Goal: Browse casually: Explore the website without a specific task or goal

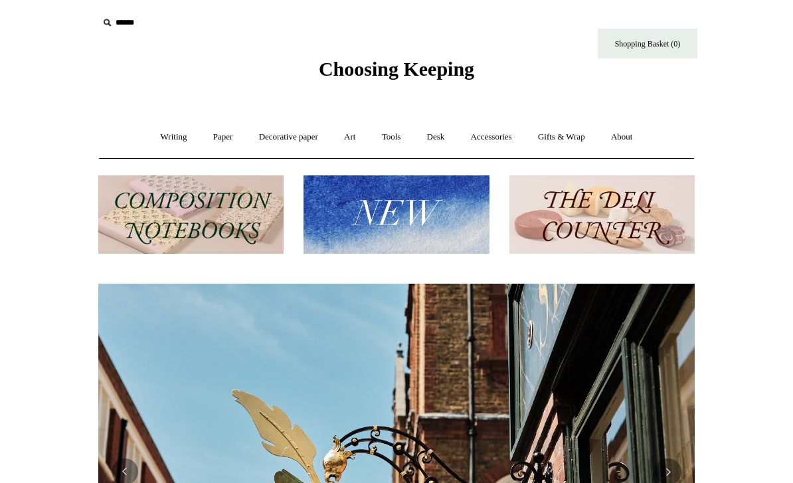
scroll to position [1, 0]
click at [236, 219] on img at bounding box center [190, 214] width 185 height 79
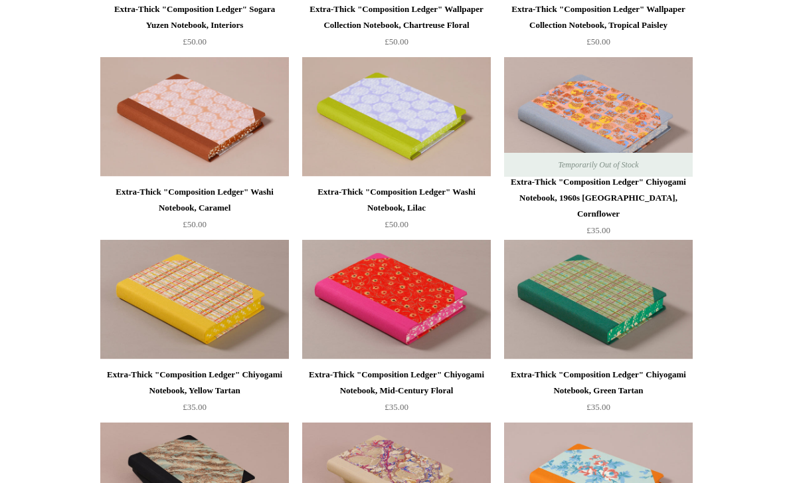
scroll to position [1223, 0]
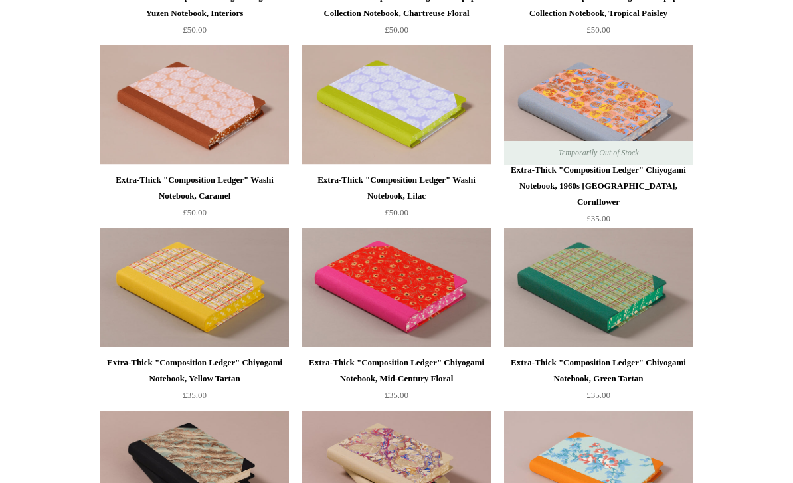
click at [442, 183] on div "Extra-Thick "Composition Ledger" Washi Notebook, Lilac" at bounding box center [397, 188] width 182 height 32
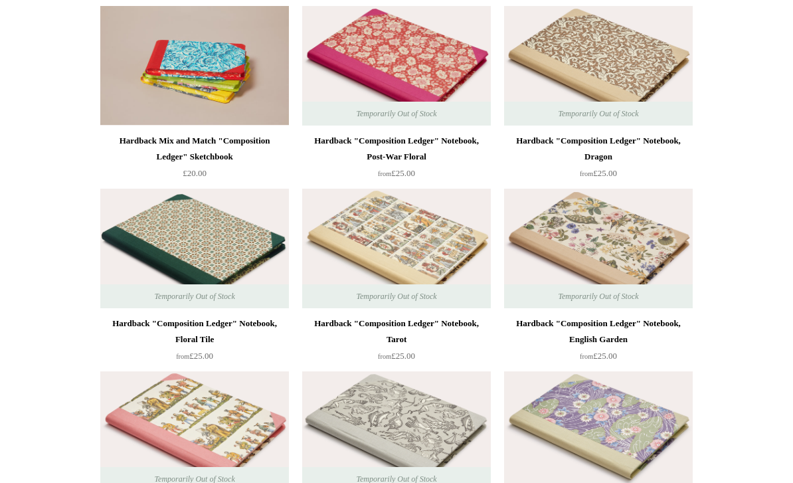
scroll to position [0, 0]
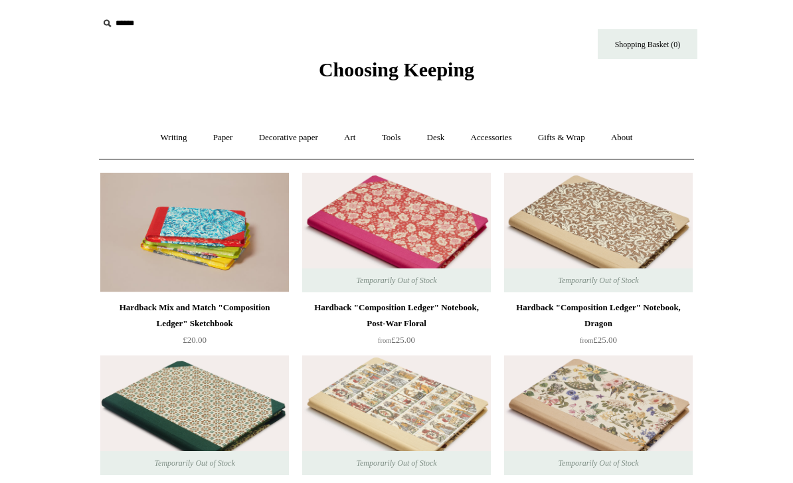
click at [158, 148] on link "Writing +" at bounding box center [174, 137] width 50 height 35
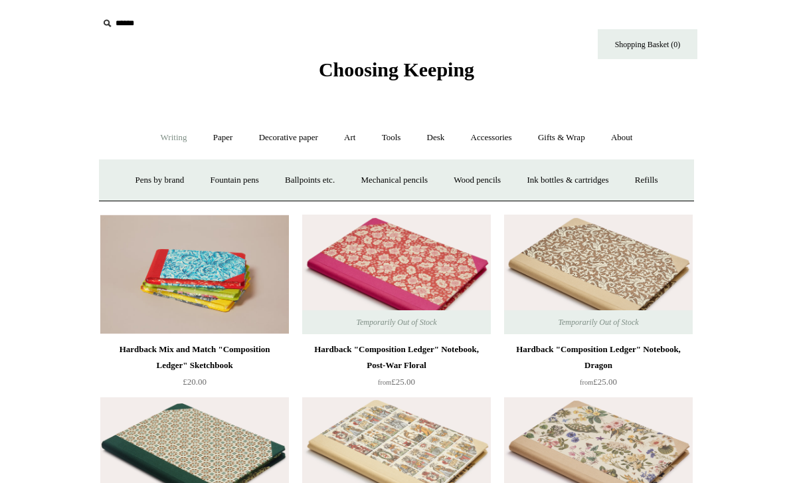
click at [218, 139] on link "Paper +" at bounding box center [223, 137] width 44 height 35
click at [197, 183] on link "Notebooks +" at bounding box center [210, 180] width 61 height 35
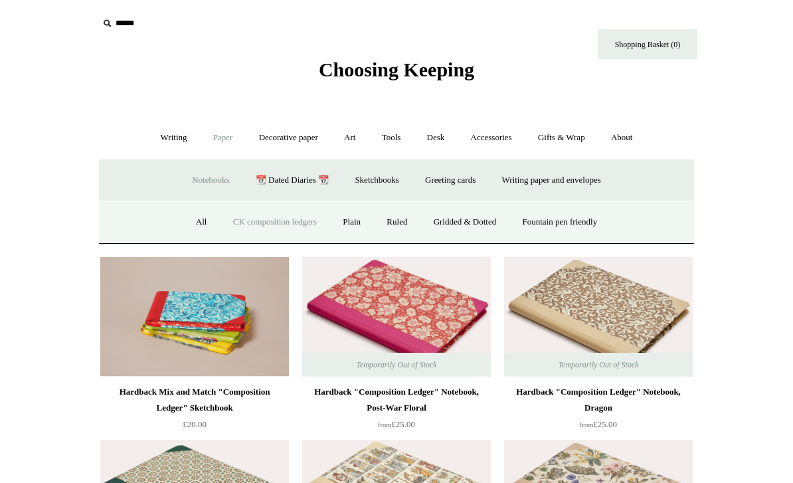
click at [390, 216] on link "Ruled" at bounding box center [397, 222] width 45 height 35
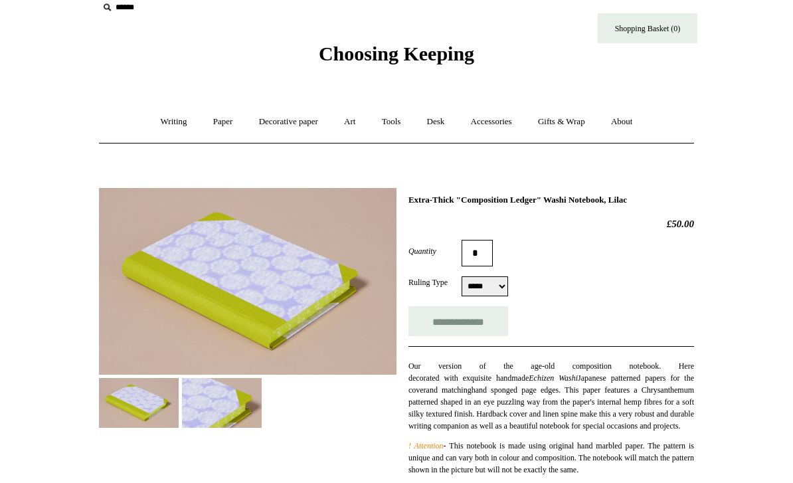
click at [497, 290] on select "***** *****" at bounding box center [485, 287] width 46 height 20
select select "*****"
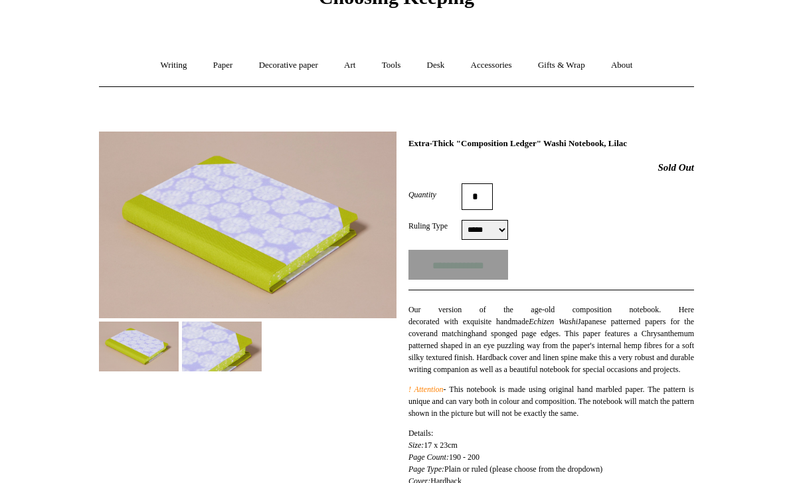
scroll to position [73, 0]
click at [229, 342] on img at bounding box center [222, 346] width 80 height 50
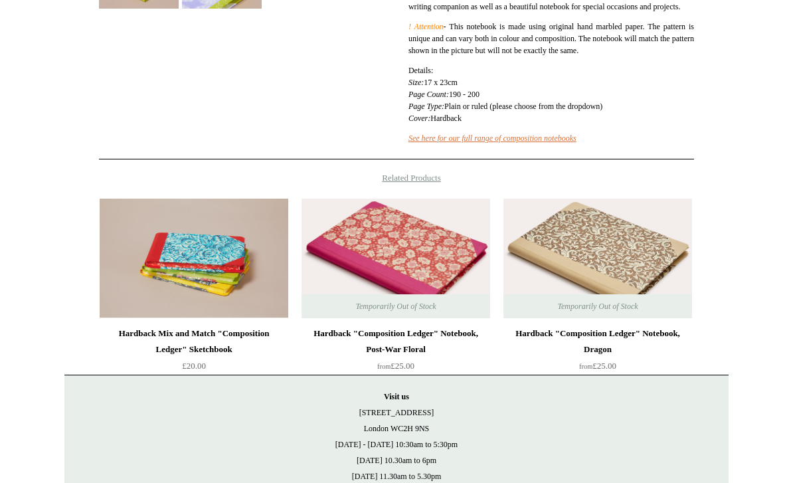
scroll to position [504, 0]
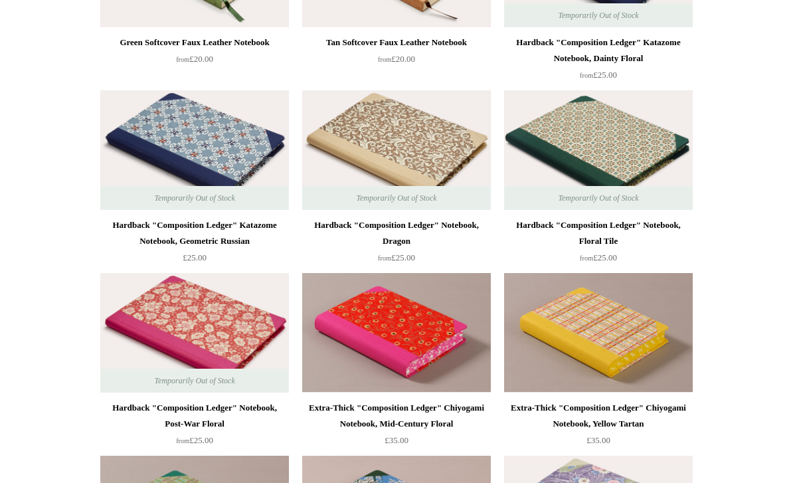
scroll to position [1178, 0]
click at [537, 408] on div "Extra-Thick "Composition Ledger" Chiyogami Notebook, Yellow Tartan" at bounding box center [598, 416] width 182 height 32
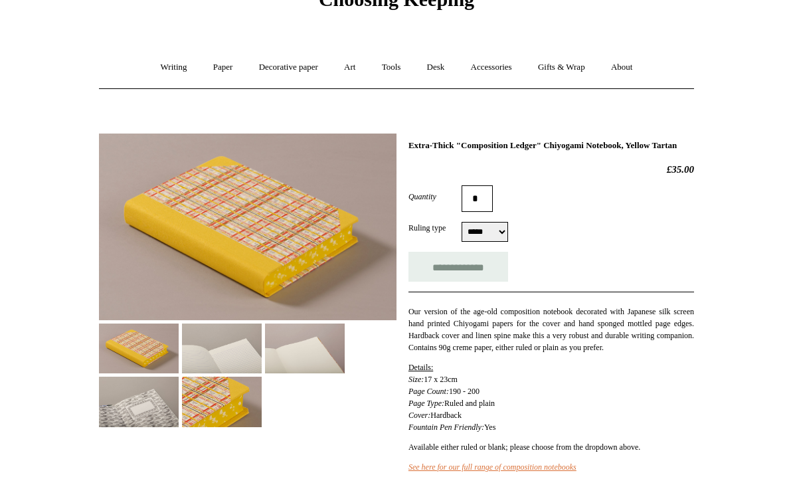
scroll to position [73, 0]
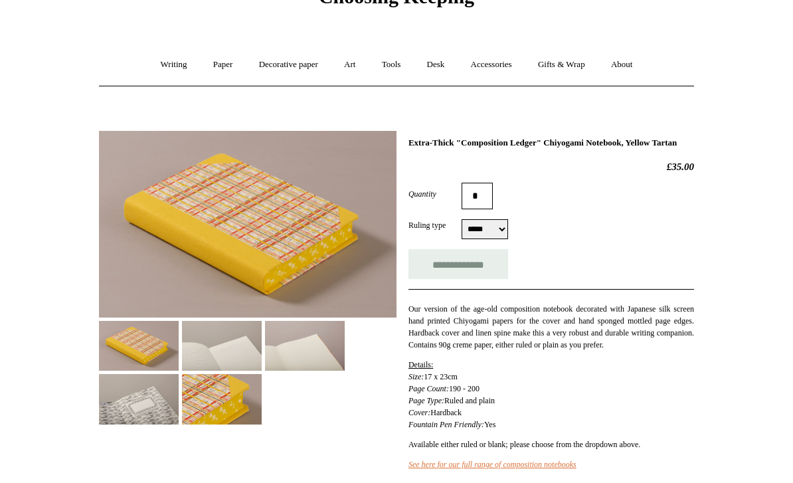
click at [223, 374] on img at bounding box center [222, 399] width 80 height 50
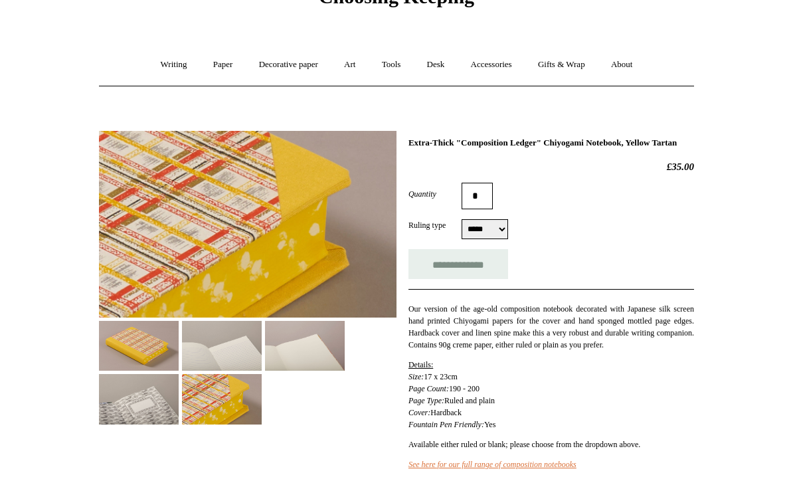
click at [214, 344] on img at bounding box center [222, 346] width 80 height 50
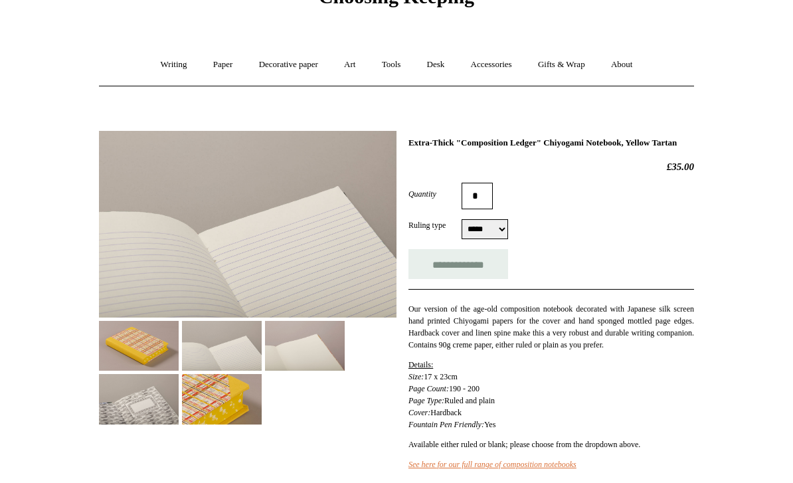
click at [139, 387] on img at bounding box center [139, 399] width 80 height 50
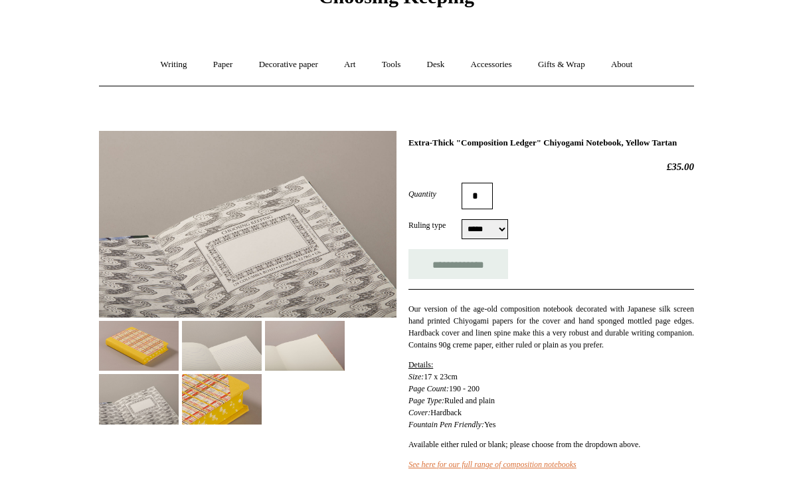
click at [296, 353] on img at bounding box center [305, 346] width 80 height 50
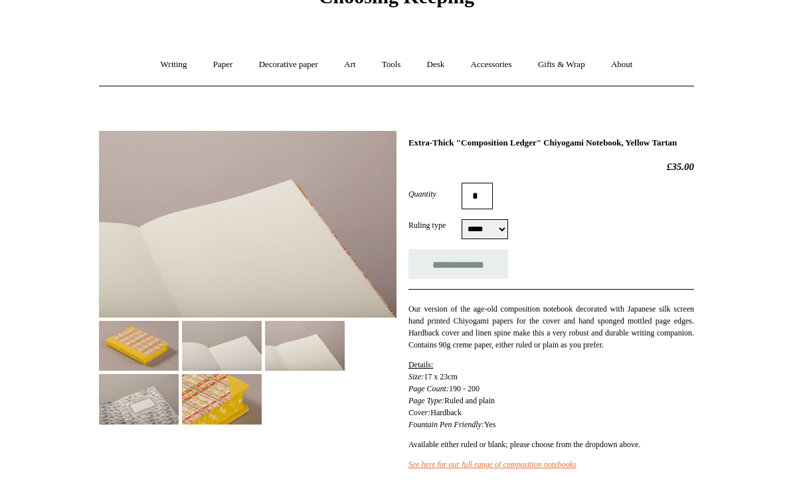
click at [139, 339] on img at bounding box center [139, 346] width 80 height 50
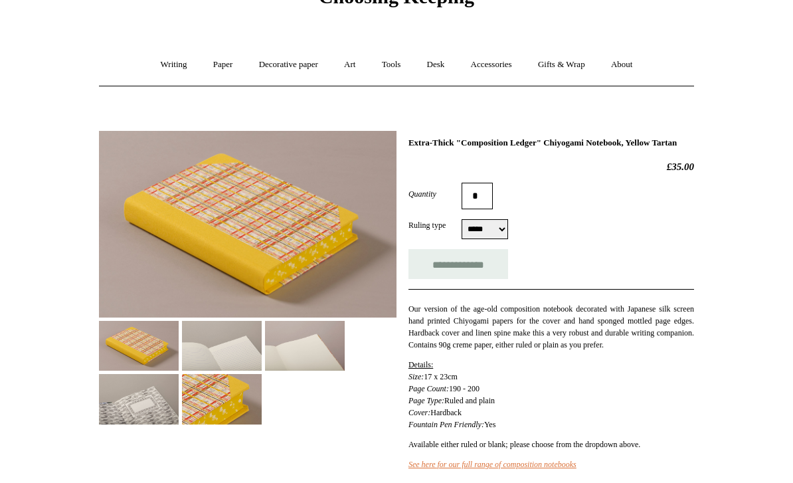
click at [438, 272] on input "**********" at bounding box center [458, 264] width 100 height 30
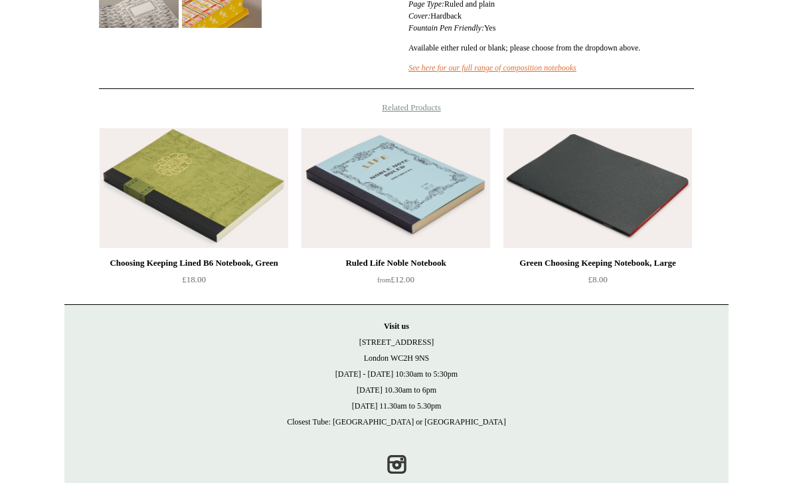
scroll to position [478, 0]
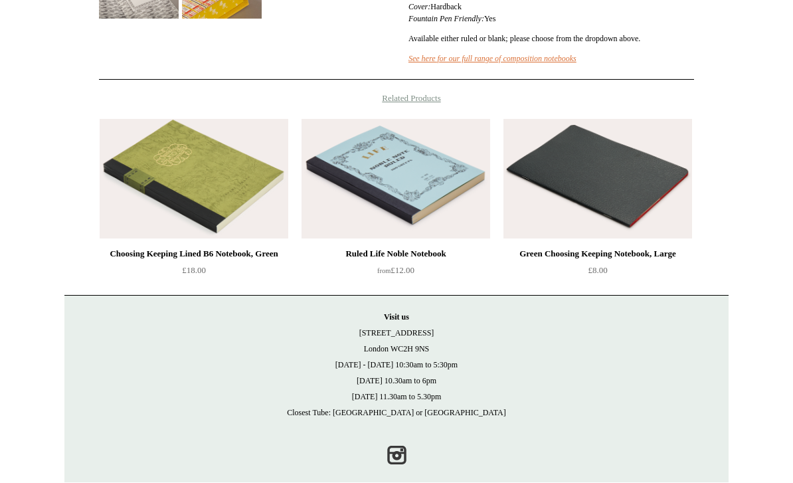
type input "**********"
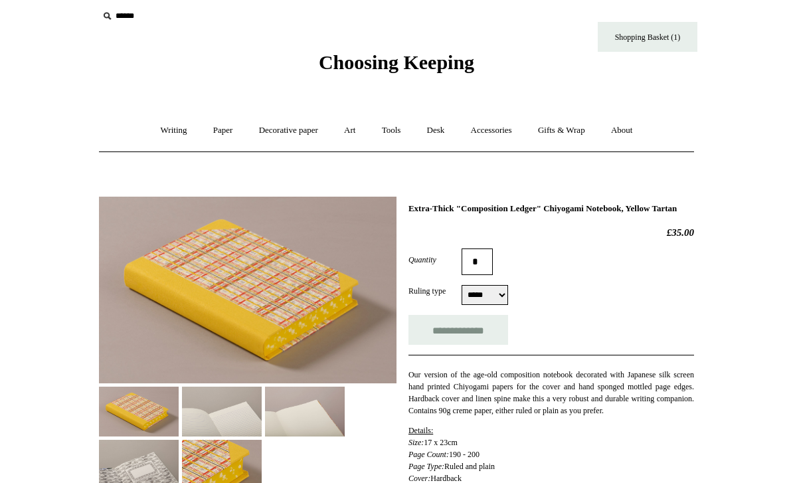
scroll to position [8, 0]
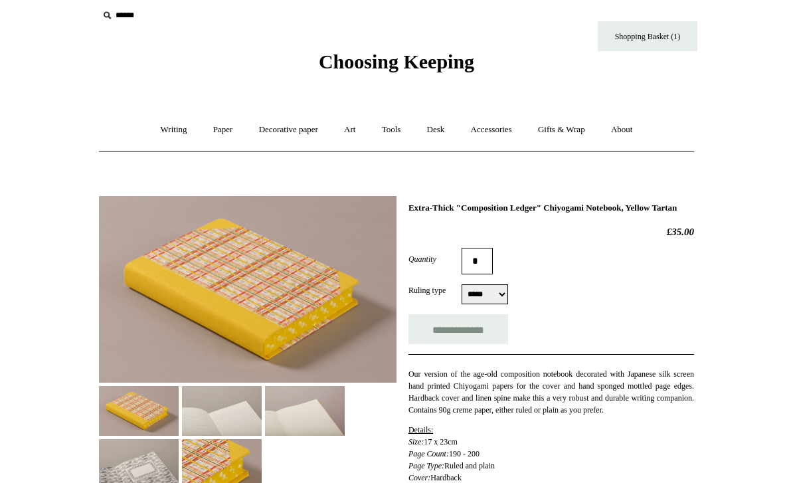
click at [353, 134] on link "Art +" at bounding box center [349, 129] width 35 height 35
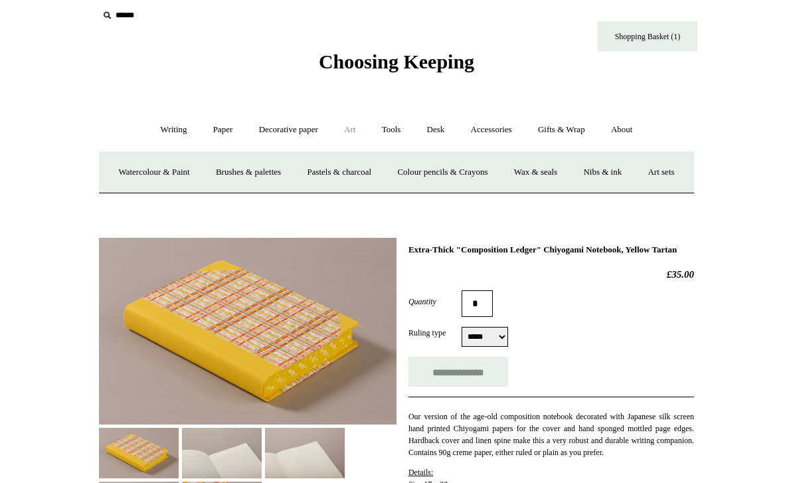
click at [270, 138] on link "Decorative paper +" at bounding box center [288, 129] width 83 height 35
click at [351, 134] on link "Art +" at bounding box center [349, 129] width 35 height 35
click at [400, 121] on link "Tools +" at bounding box center [391, 129] width 43 height 35
click at [312, 179] on link "Scissors" at bounding box center [320, 172] width 52 height 35
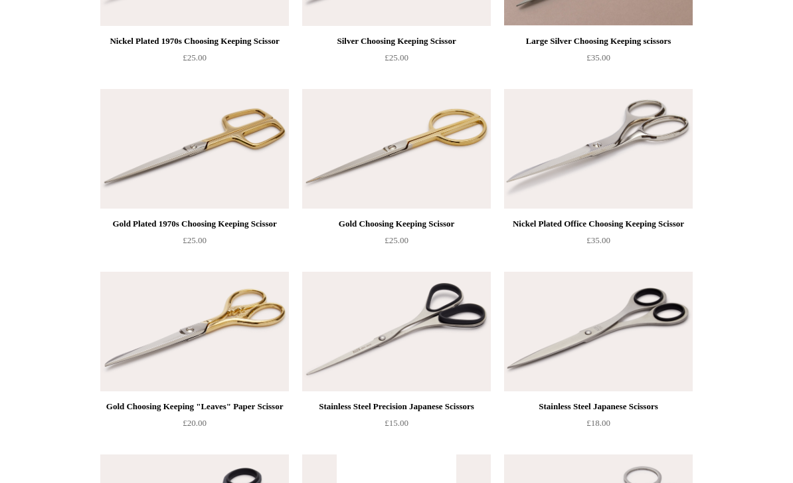
scroll to position [293, 0]
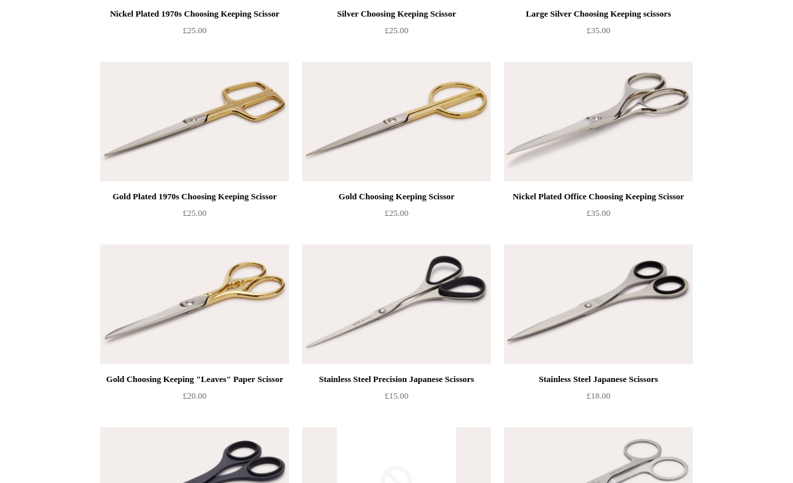
click at [192, 278] on img at bounding box center [194, 305] width 189 height 120
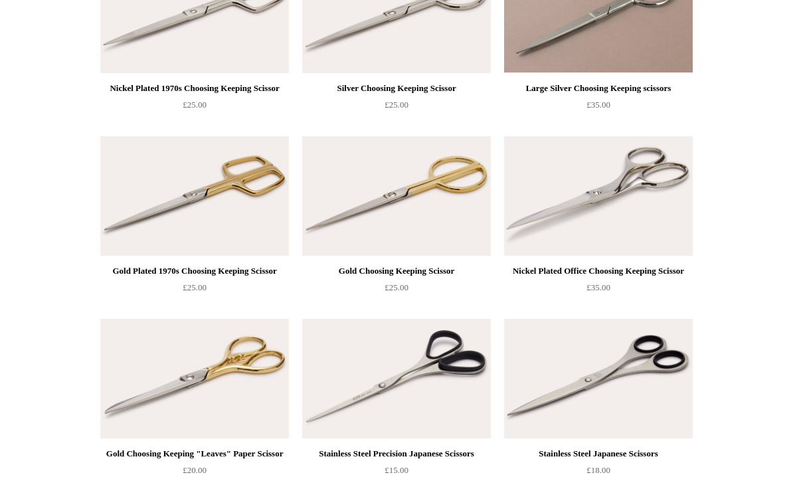
scroll to position [220, 0]
click at [337, 192] on img at bounding box center [396, 195] width 189 height 120
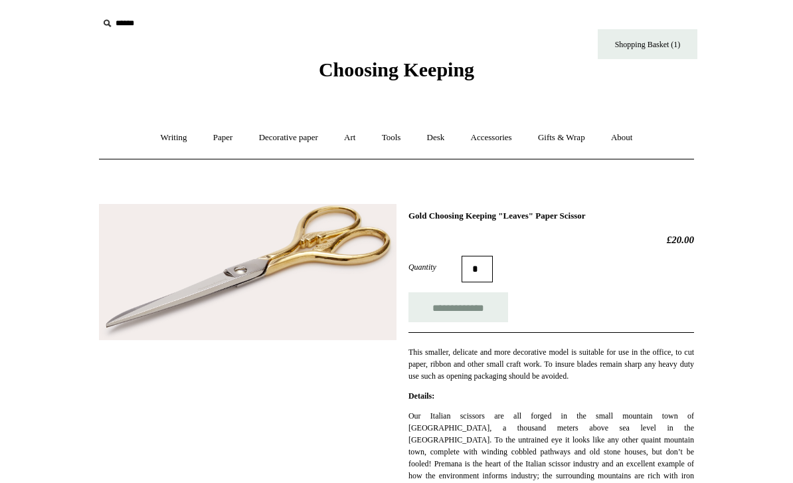
click at [440, 309] on input "**********" at bounding box center [458, 307] width 100 height 30
type input "**********"
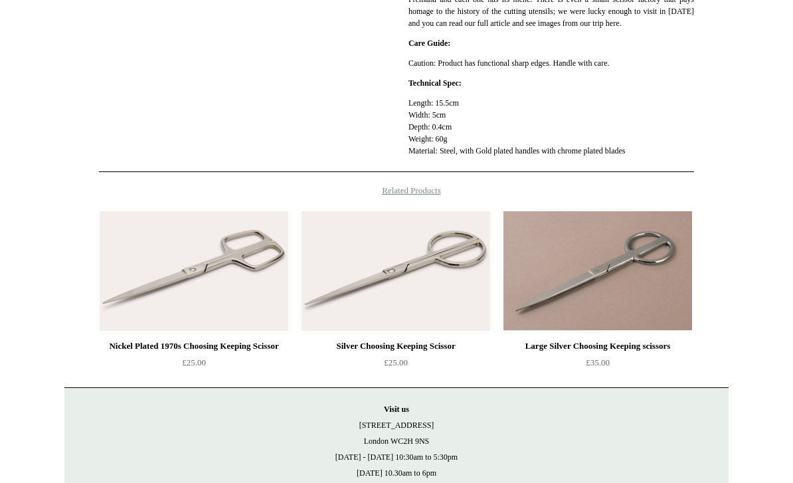
scroll to position [611, 0]
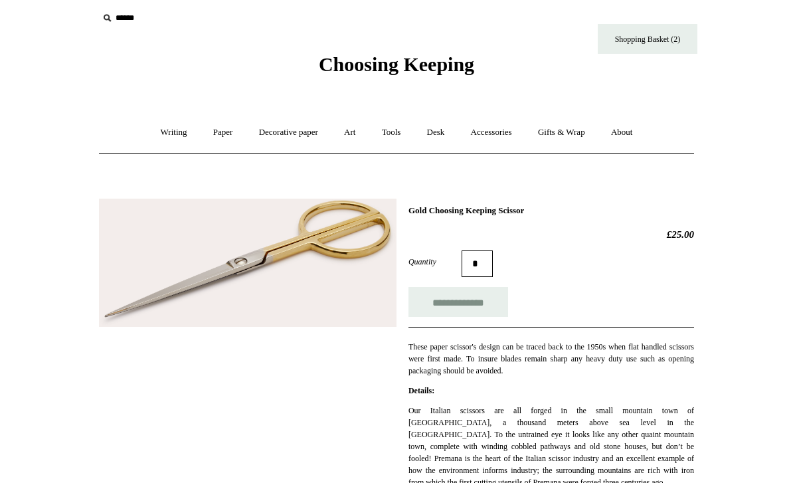
scroll to position [1, 0]
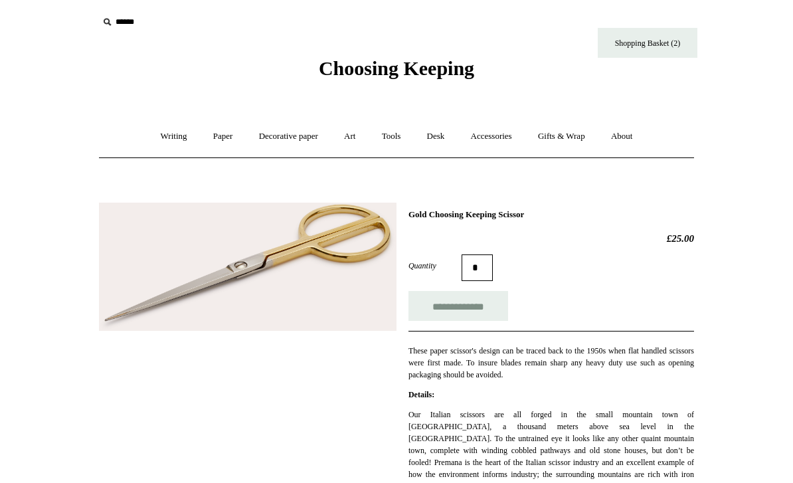
click at [434, 303] on input "**********" at bounding box center [458, 306] width 100 height 30
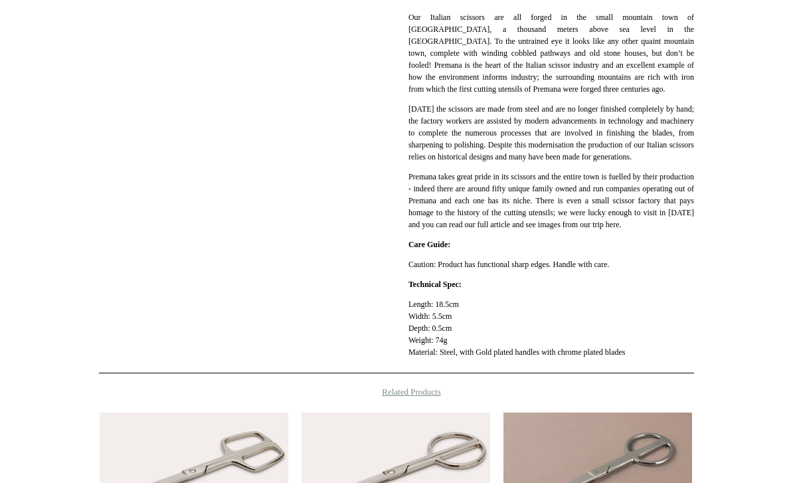
scroll to position [0, 0]
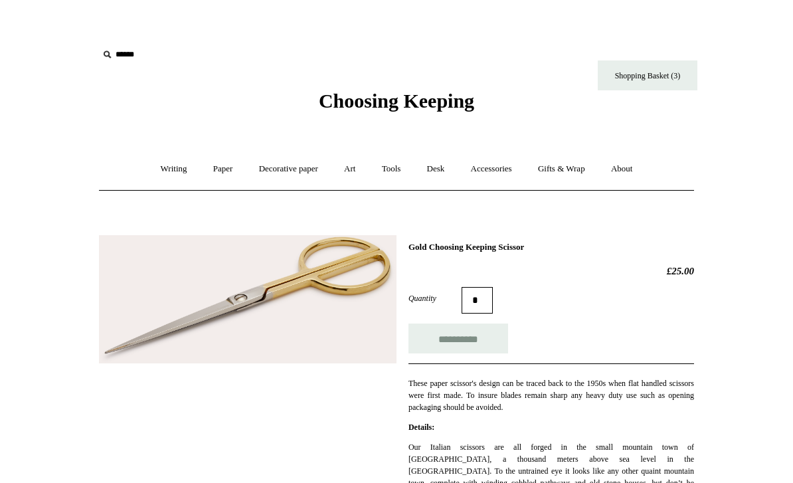
type input "**********"
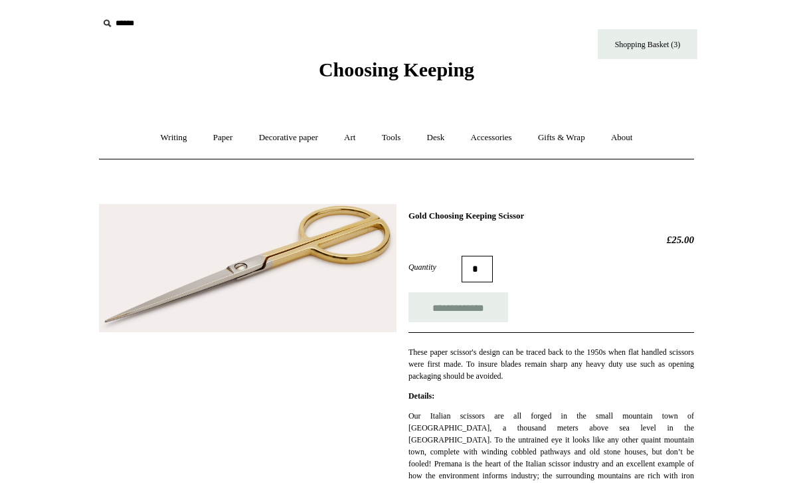
click at [389, 141] on link "Tools +" at bounding box center [391, 137] width 43 height 35
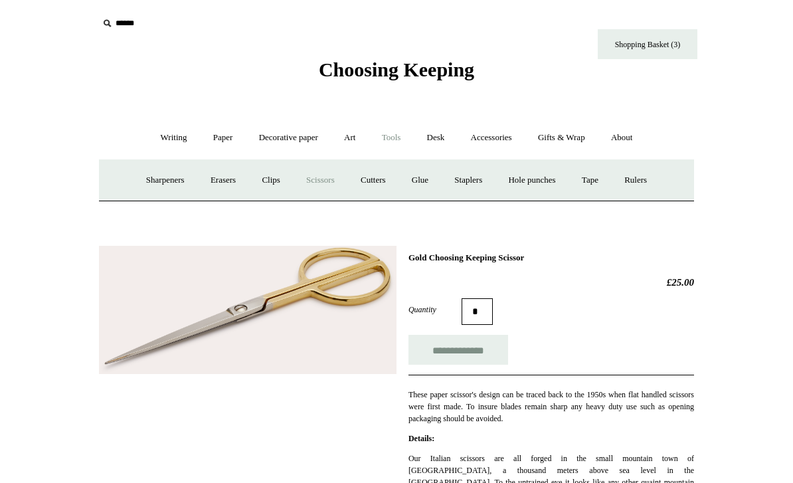
click at [380, 182] on link "Cutters" at bounding box center [373, 180] width 49 height 35
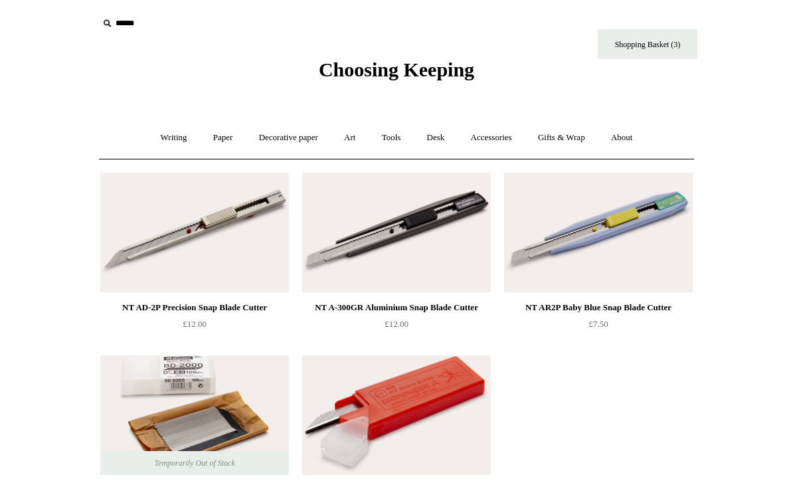
click at [352, 141] on link "Art +" at bounding box center [349, 137] width 35 height 35
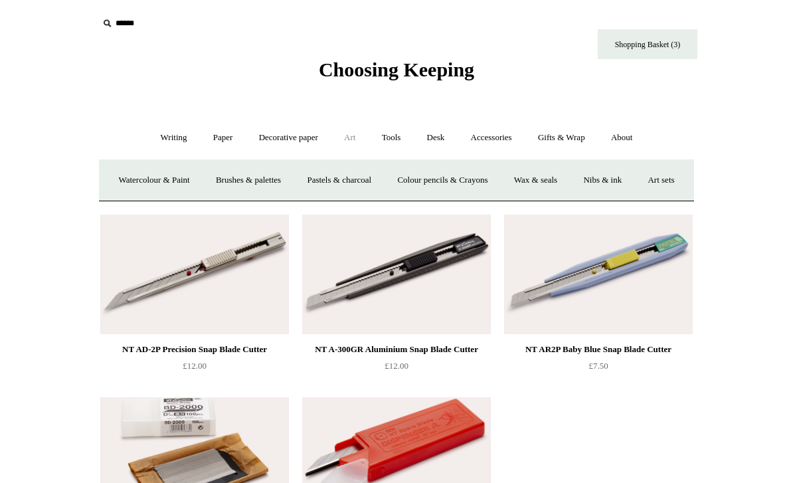
click at [398, 137] on link "Tools +" at bounding box center [391, 137] width 43 height 35
click at [428, 178] on link "Glue" at bounding box center [420, 180] width 41 height 35
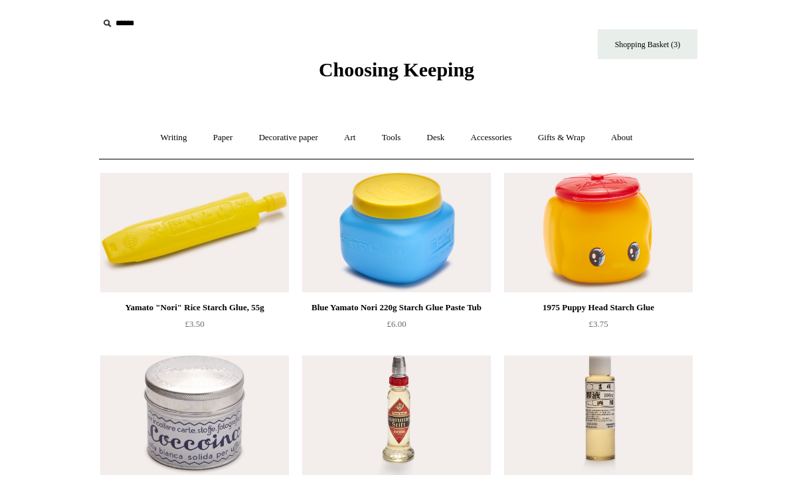
click at [395, 137] on link "Tools +" at bounding box center [391, 137] width 43 height 35
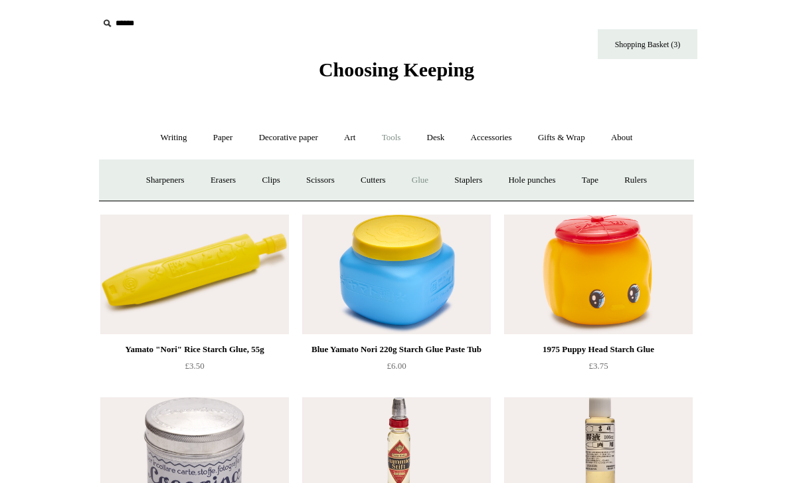
click at [472, 182] on link "Staplers +" at bounding box center [468, 180] width 52 height 35
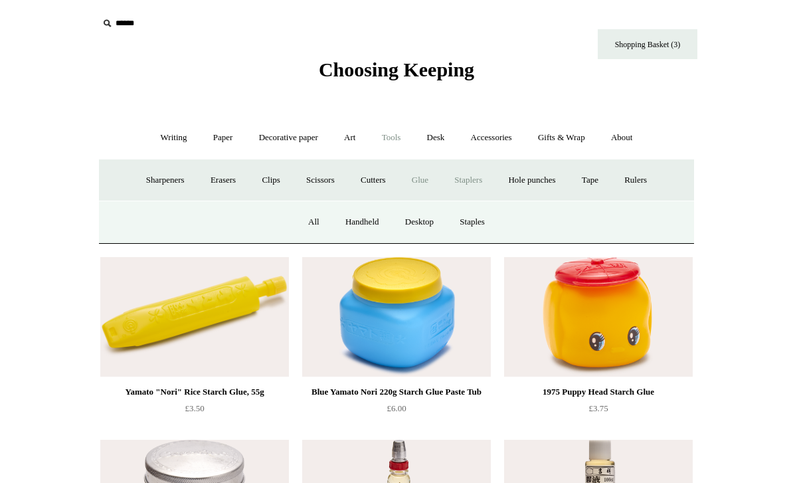
click at [312, 220] on link "All" at bounding box center [313, 222] width 35 height 35
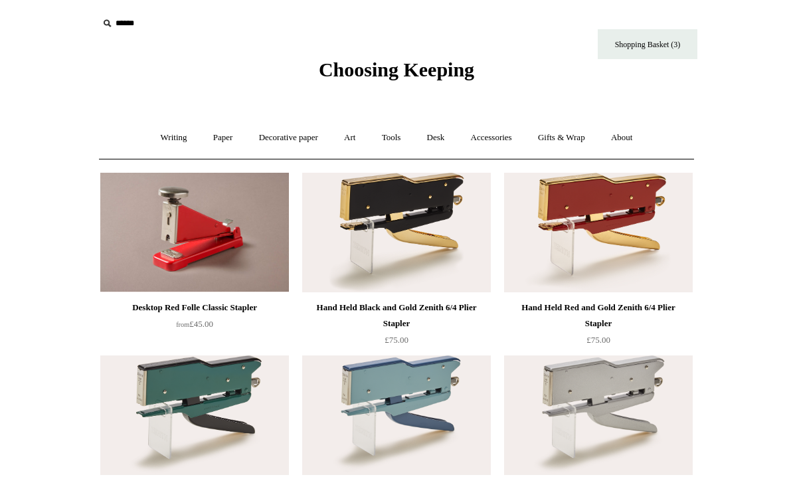
click at [399, 147] on link "Tools +" at bounding box center [391, 137] width 43 height 35
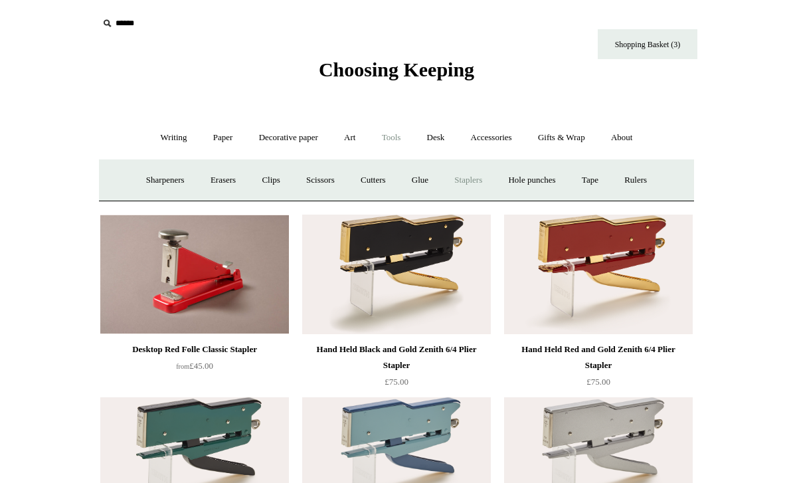
click at [537, 181] on link "Hole punches" at bounding box center [531, 180] width 71 height 35
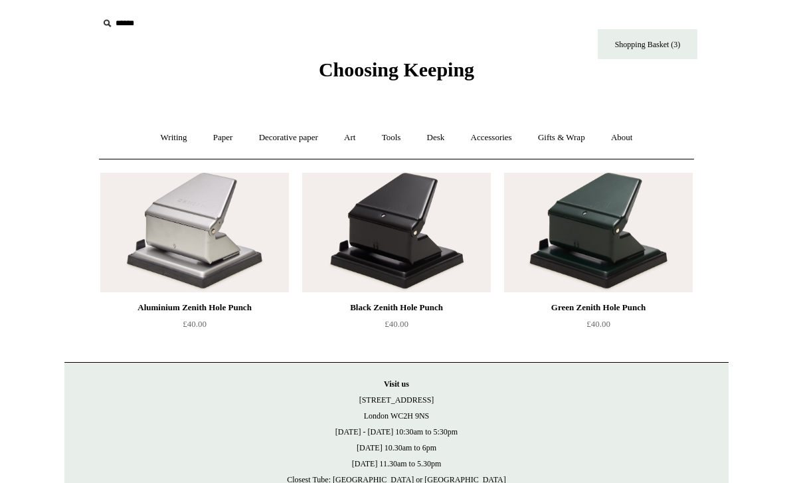
click at [394, 145] on link "Tools +" at bounding box center [391, 137] width 43 height 35
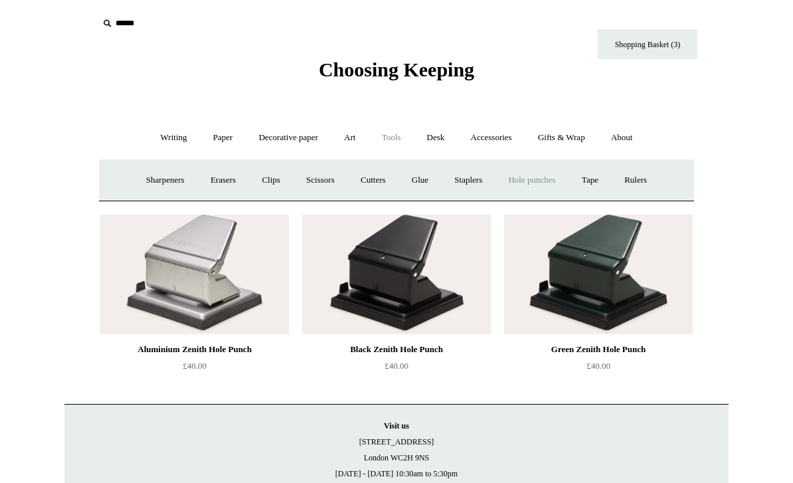
click at [641, 175] on link "Rulers" at bounding box center [635, 180] width 46 height 35
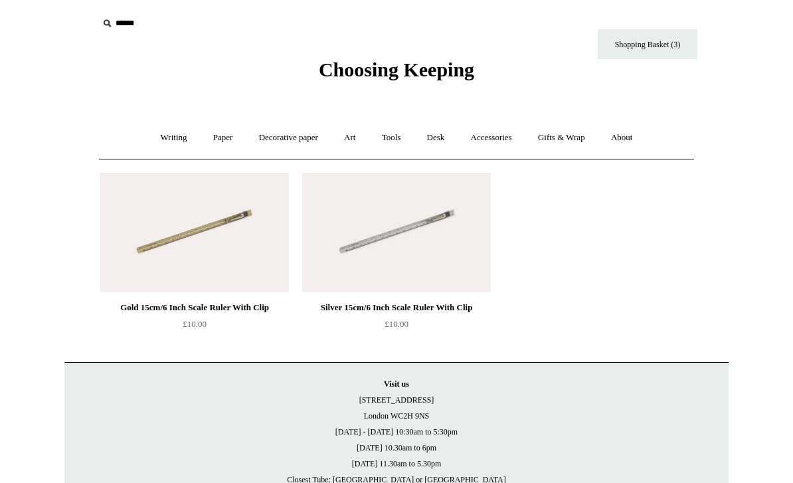
click at [260, 189] on img at bounding box center [194, 233] width 189 height 120
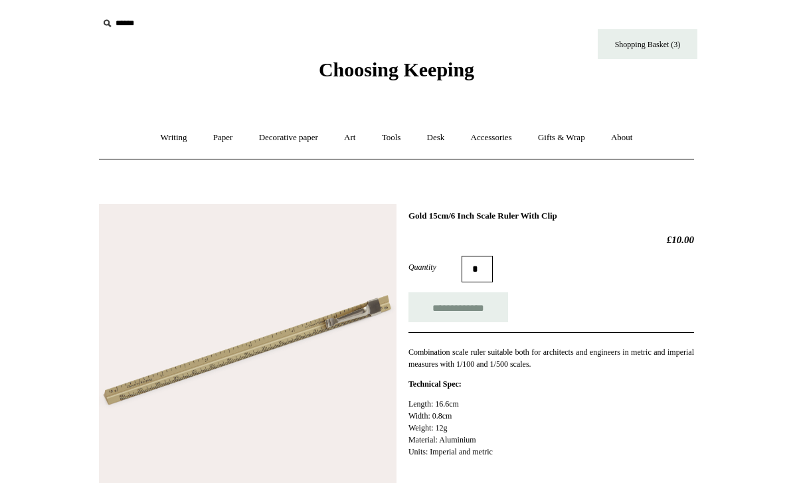
scroll to position [13, 0]
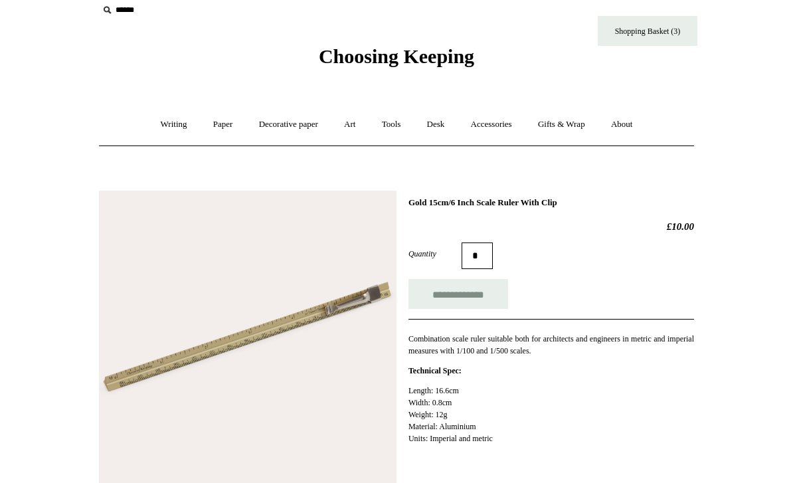
click at [430, 297] on input "**********" at bounding box center [458, 295] width 100 height 30
click at [497, 128] on link "Accessories +" at bounding box center [491, 124] width 65 height 35
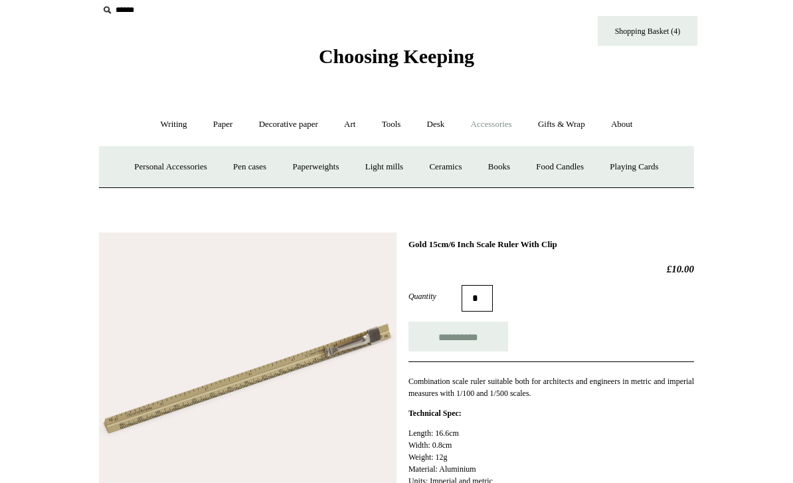
type input "**********"
click at [488, 127] on link "Accessories -" at bounding box center [491, 124] width 65 height 35
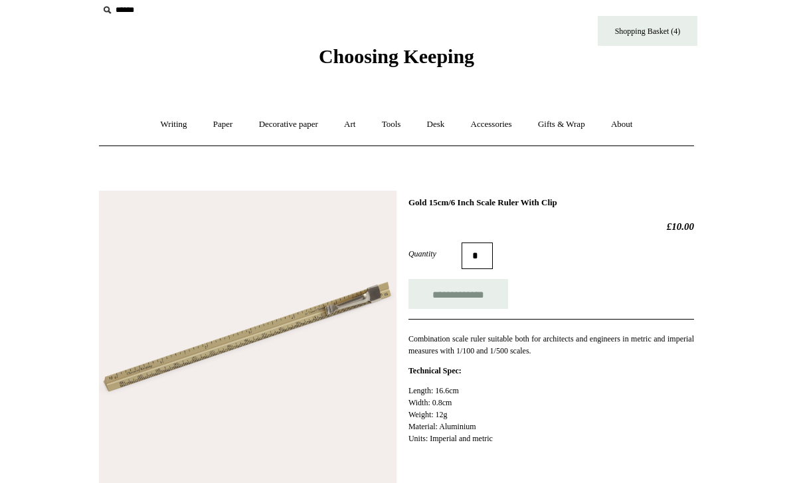
click at [497, 130] on link "Accessories +" at bounding box center [491, 124] width 65 height 35
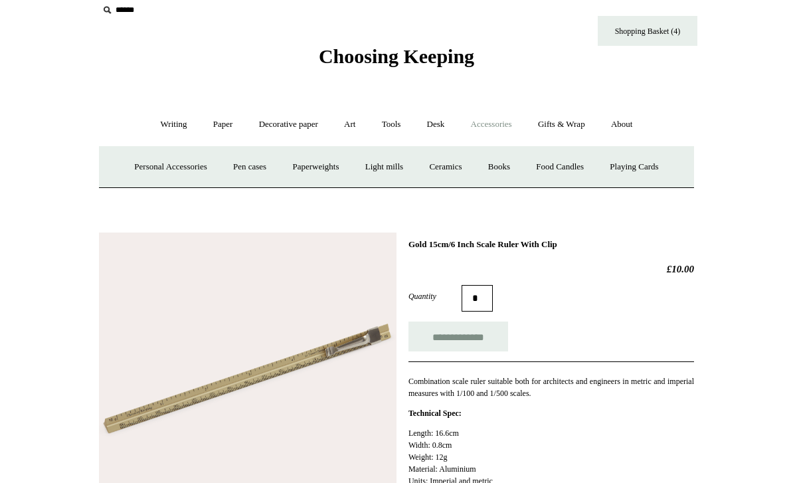
click at [179, 166] on link "Personal Accessories +" at bounding box center [170, 166] width 96 height 35
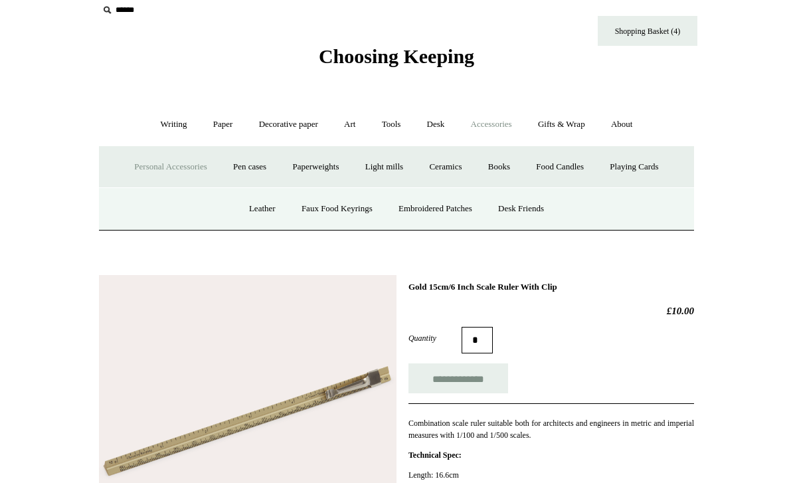
click at [177, 166] on link "Personal Accessories -" at bounding box center [170, 166] width 96 height 35
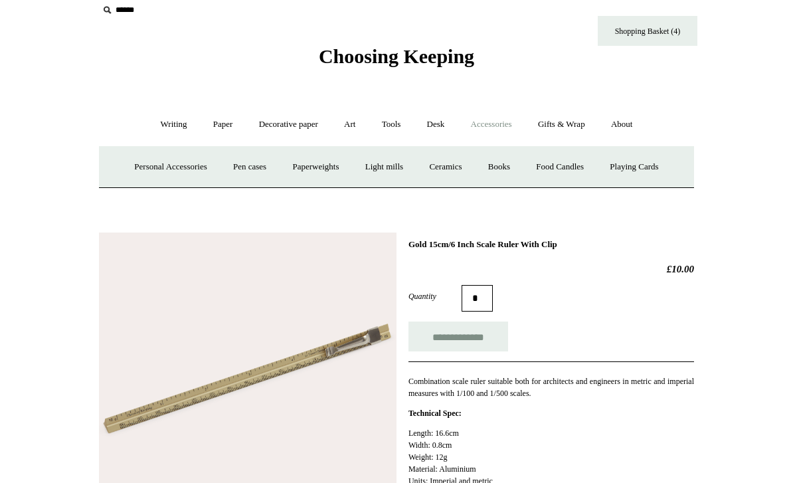
click at [171, 162] on link "Personal Accessories +" at bounding box center [170, 166] width 96 height 35
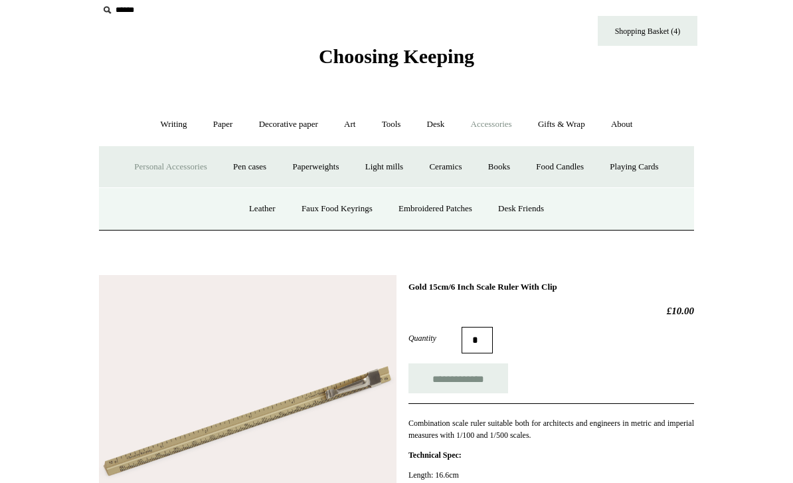
click at [248, 207] on link "Leather" at bounding box center [262, 208] width 50 height 35
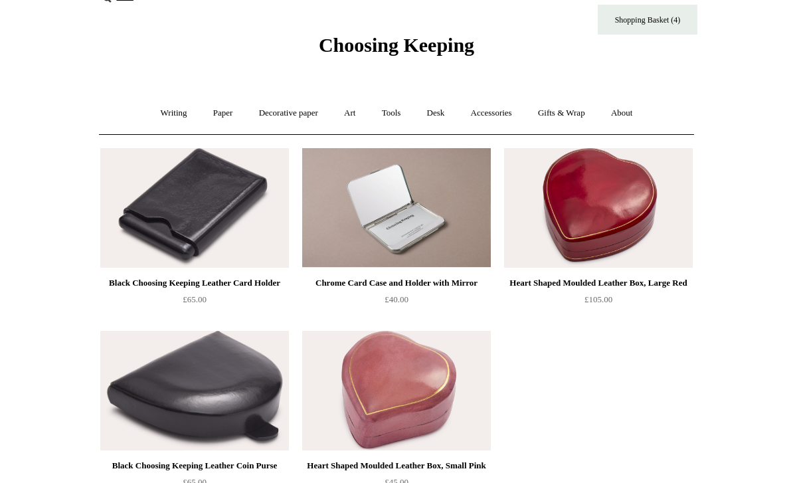
scroll to position [24, 0]
click at [531, 207] on img at bounding box center [598, 209] width 189 height 120
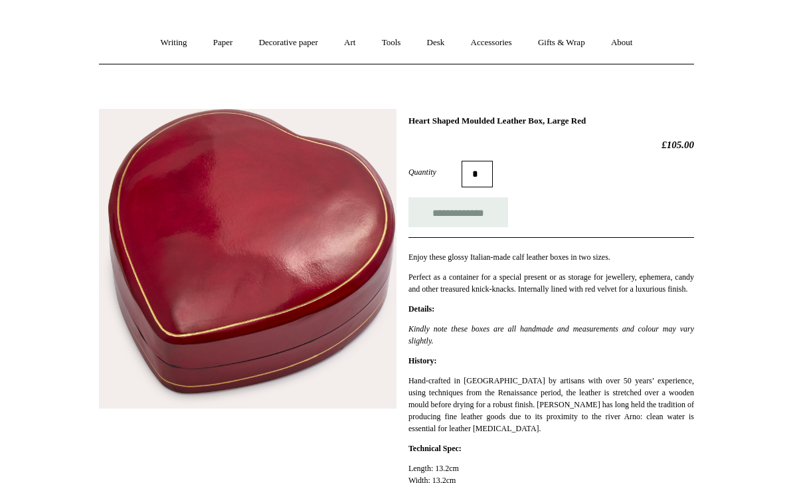
scroll to position [86, 0]
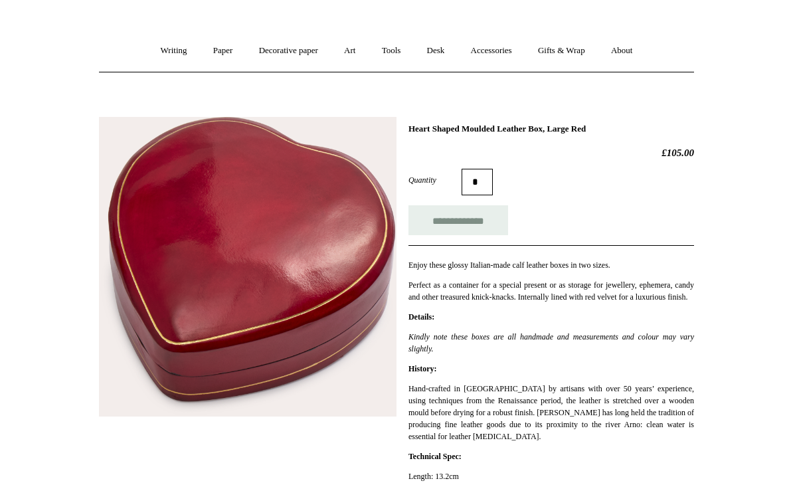
click at [495, 52] on link "Accessories +" at bounding box center [491, 51] width 65 height 35
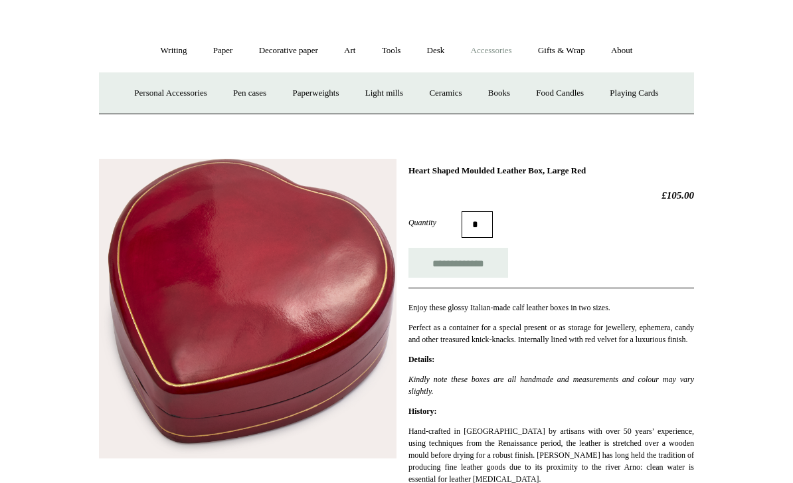
click at [293, 95] on link "Paperweights +" at bounding box center [315, 93] width 70 height 35
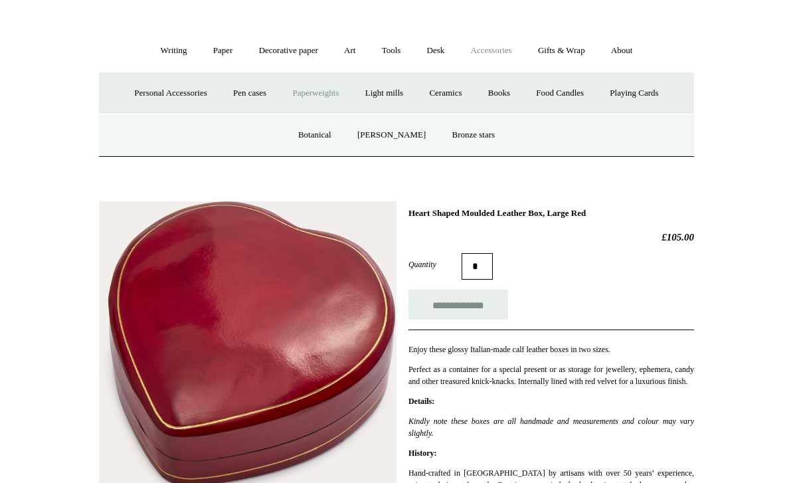
click at [319, 130] on link "Botanical" at bounding box center [314, 135] width 57 height 35
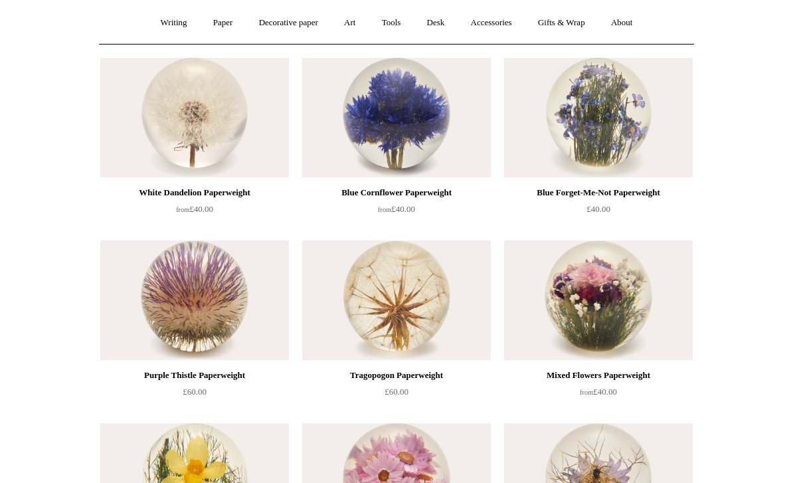
scroll to position [117, 0]
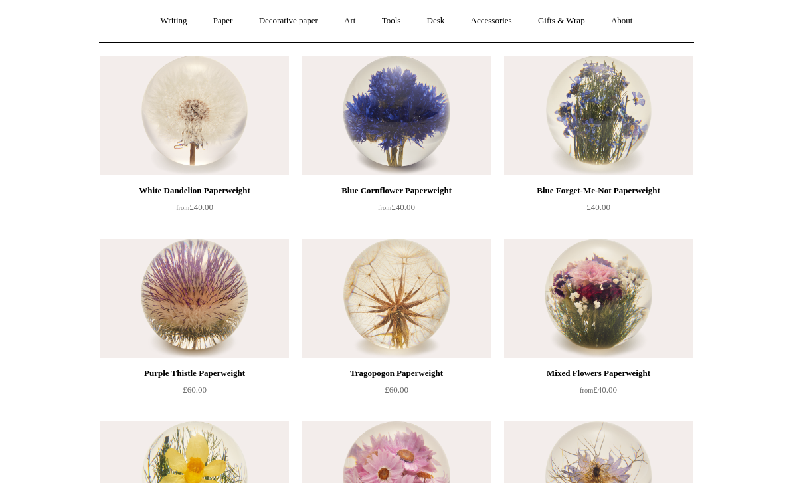
click at [202, 128] on img at bounding box center [194, 116] width 189 height 120
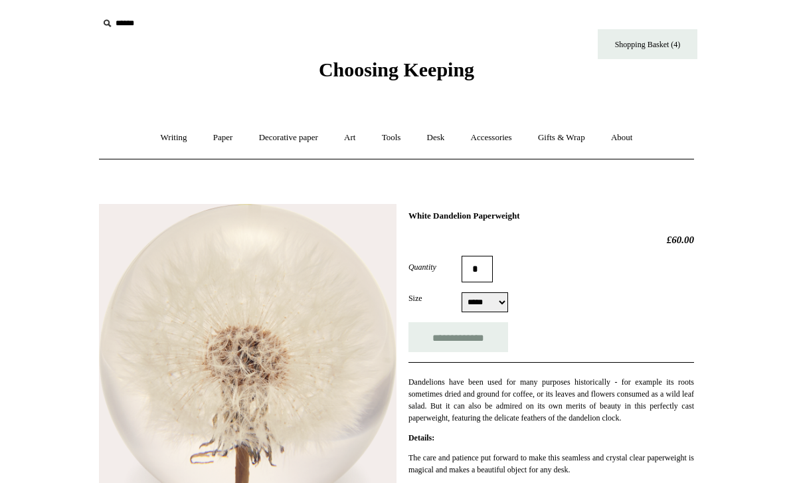
click at [482, 142] on link "Accessories +" at bounding box center [491, 137] width 65 height 35
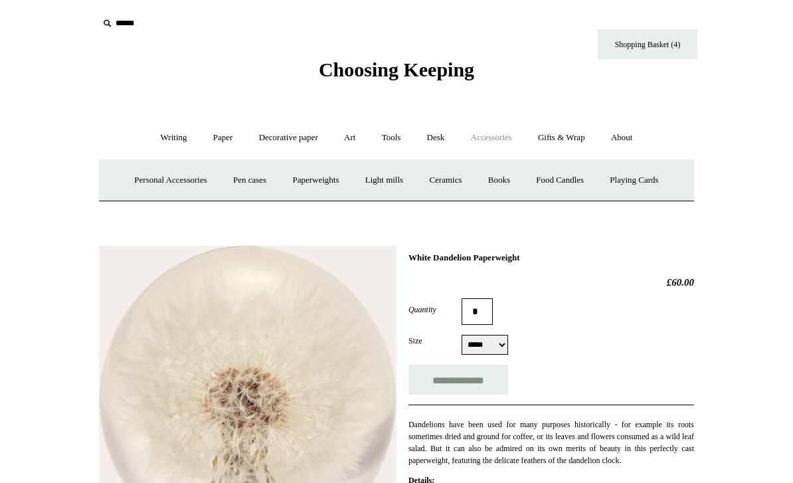
click at [380, 181] on link "Light mills" at bounding box center [384, 180] width 62 height 35
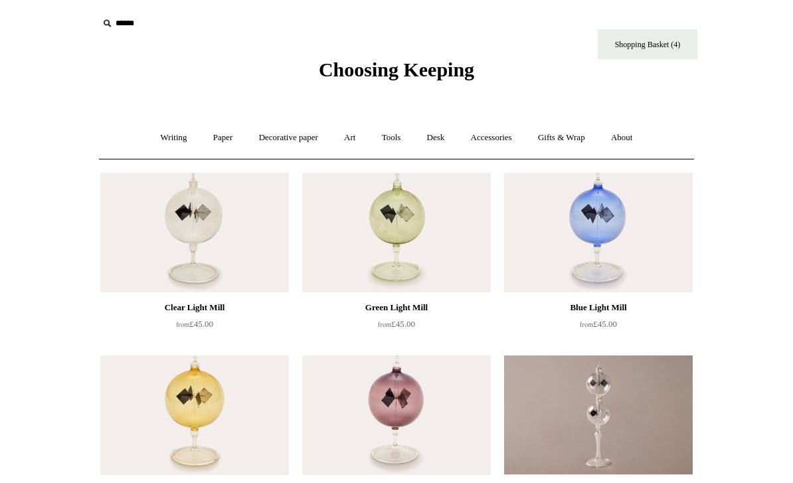
click at [486, 140] on link "Accessories +" at bounding box center [491, 137] width 65 height 35
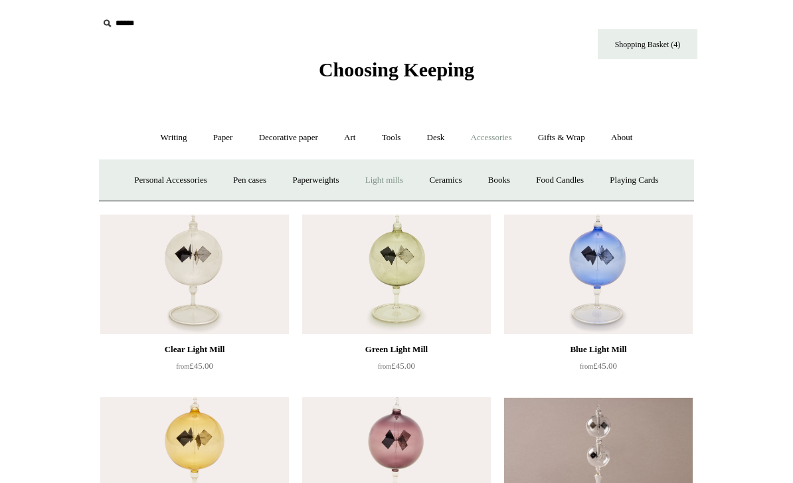
click at [448, 183] on link "Ceramics +" at bounding box center [445, 180] width 56 height 35
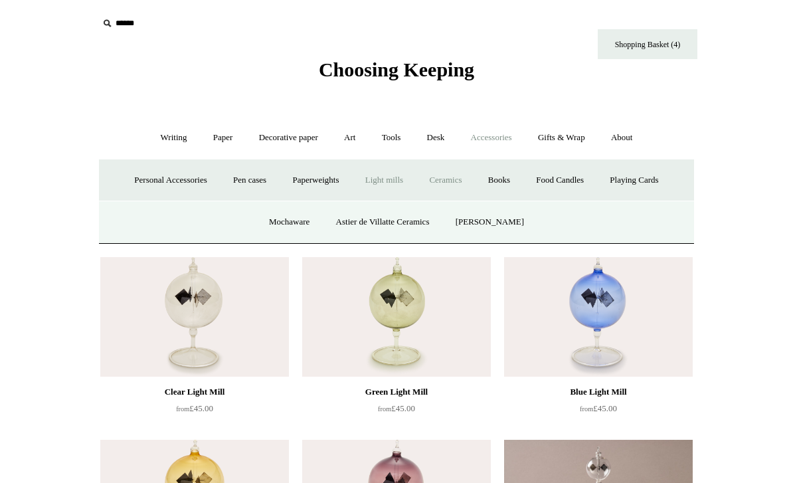
click at [282, 219] on link "Mochaware" at bounding box center [289, 222] width 64 height 35
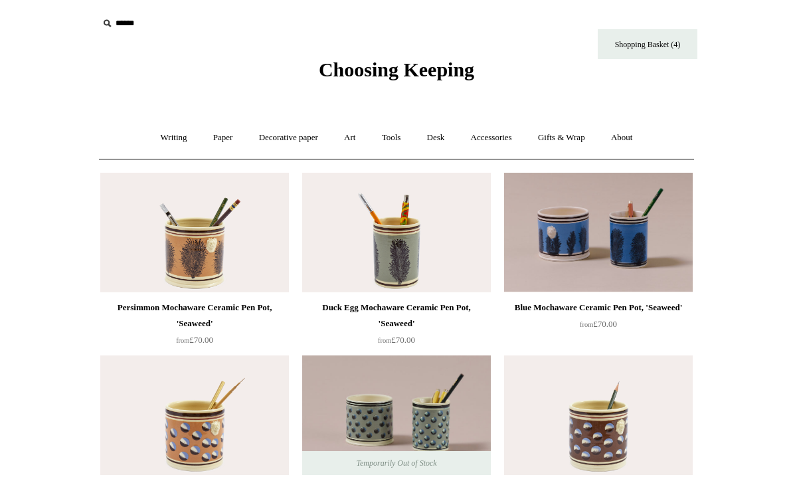
click at [491, 136] on link "Accessories +" at bounding box center [491, 137] width 65 height 35
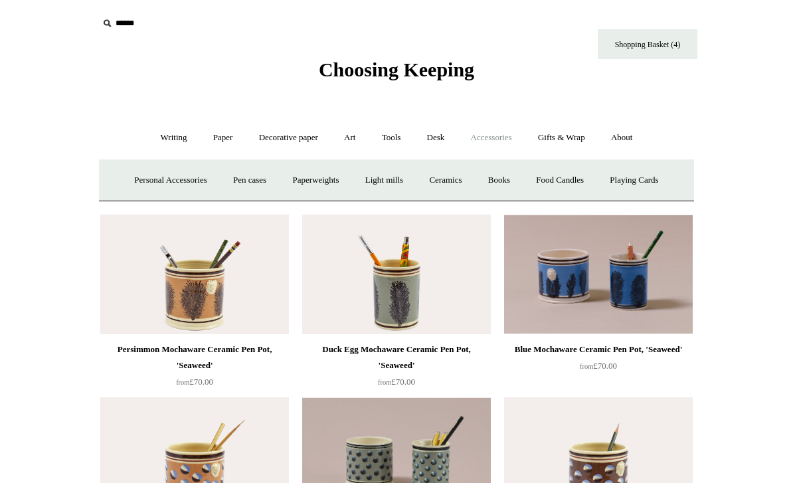
click at [458, 185] on link "Ceramics +" at bounding box center [445, 180] width 56 height 35
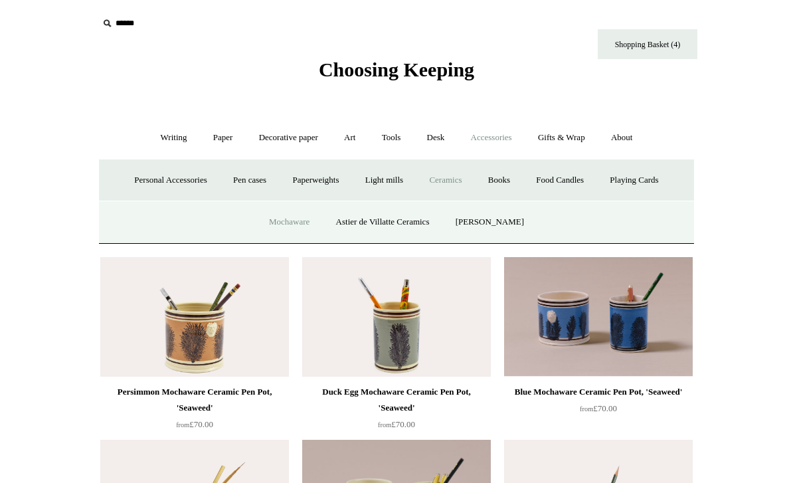
click at [370, 228] on link "Astier de Villatte Ceramics" at bounding box center [383, 222] width 118 height 35
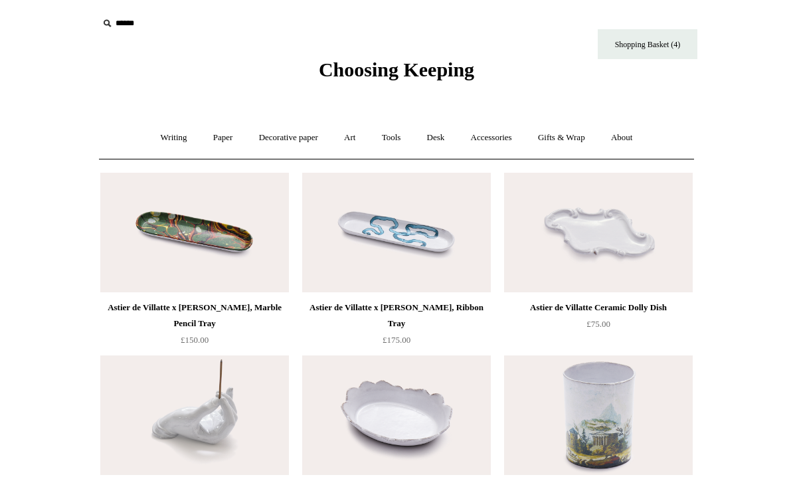
click at [491, 139] on link "Accessories +" at bounding box center [491, 137] width 65 height 35
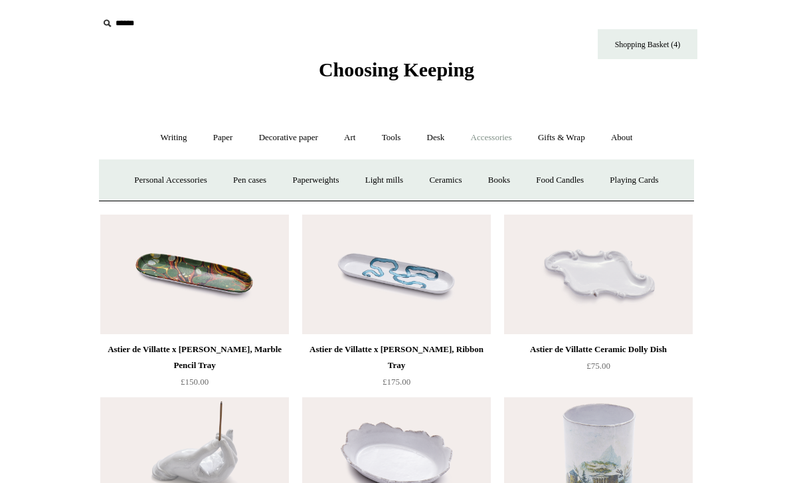
click at [505, 180] on link "Books" at bounding box center [499, 180] width 46 height 35
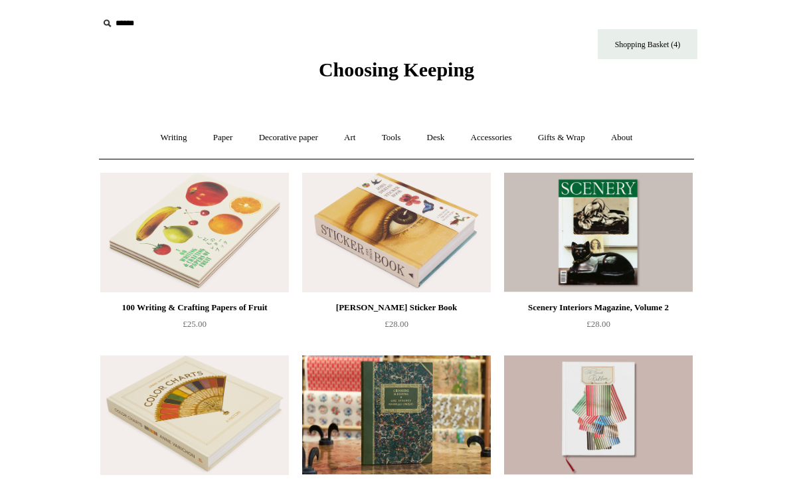
click at [282, 139] on link "Decorative paper +" at bounding box center [288, 137] width 83 height 35
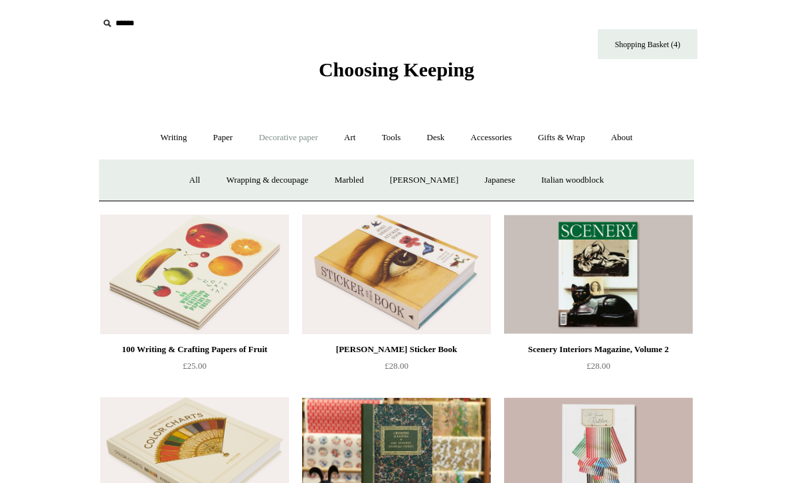
click at [403, 189] on link "[PERSON_NAME]" at bounding box center [424, 180] width 92 height 35
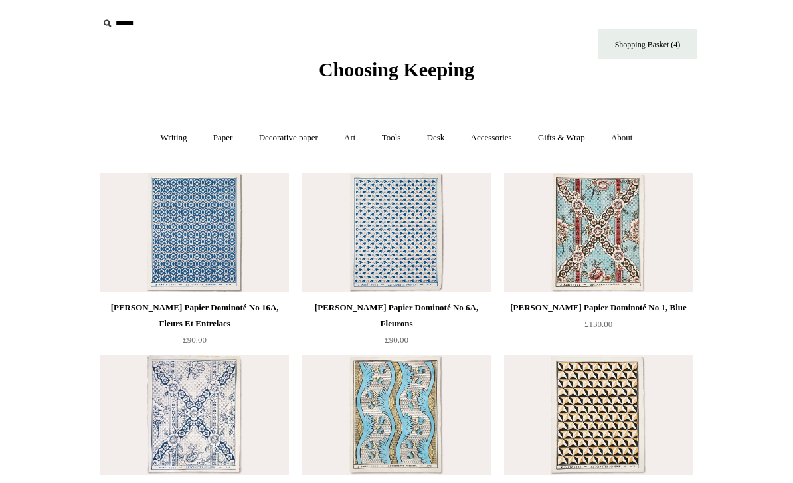
click at [279, 137] on link "Decorative paper +" at bounding box center [288, 137] width 83 height 35
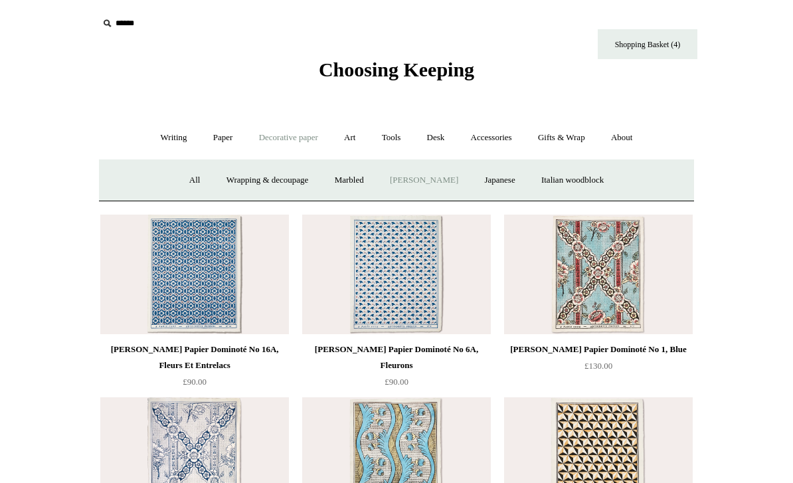
click at [499, 174] on link "Japanese" at bounding box center [499, 180] width 54 height 35
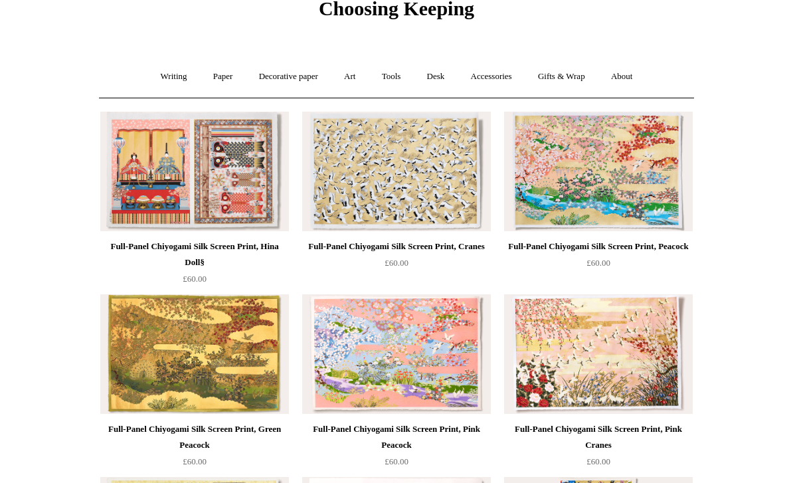
scroll to position [63, 0]
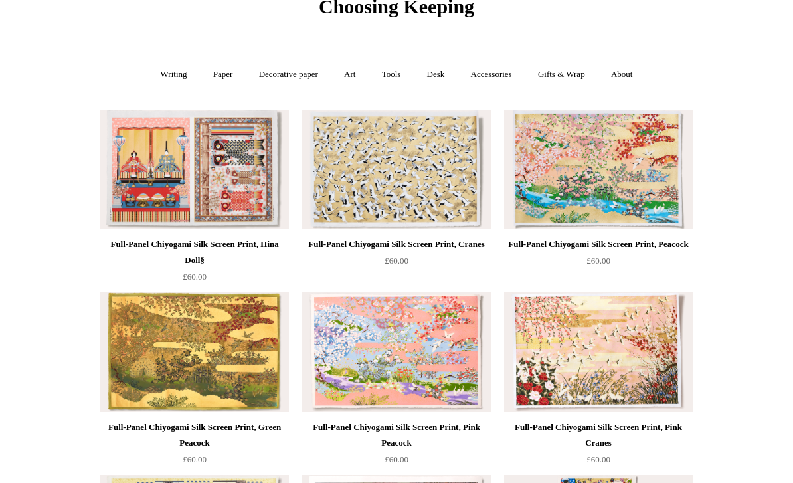
click at [329, 166] on img at bounding box center [396, 170] width 189 height 120
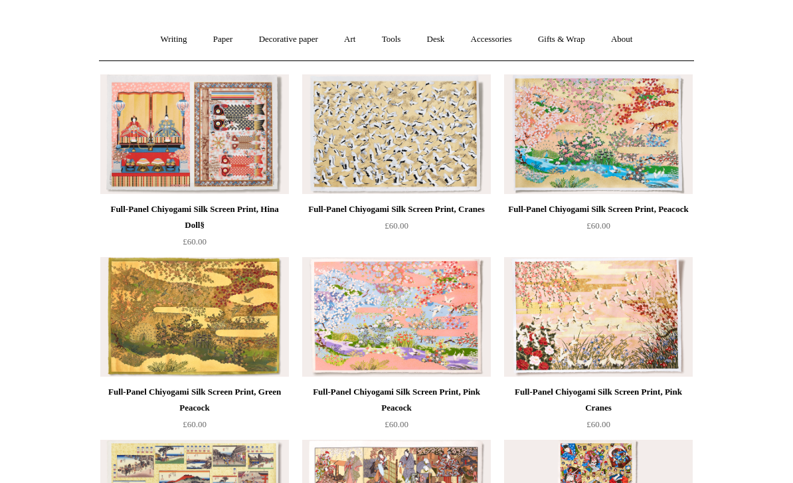
scroll to position [0, 0]
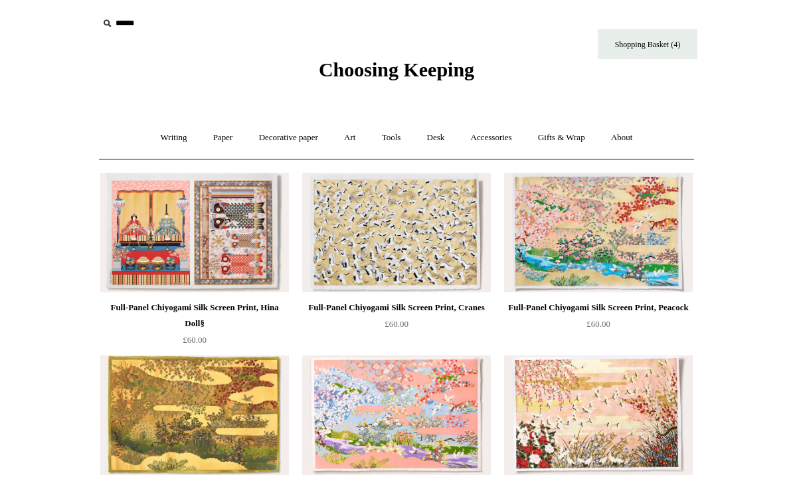
click at [382, 137] on link "Tools +" at bounding box center [391, 137] width 43 height 35
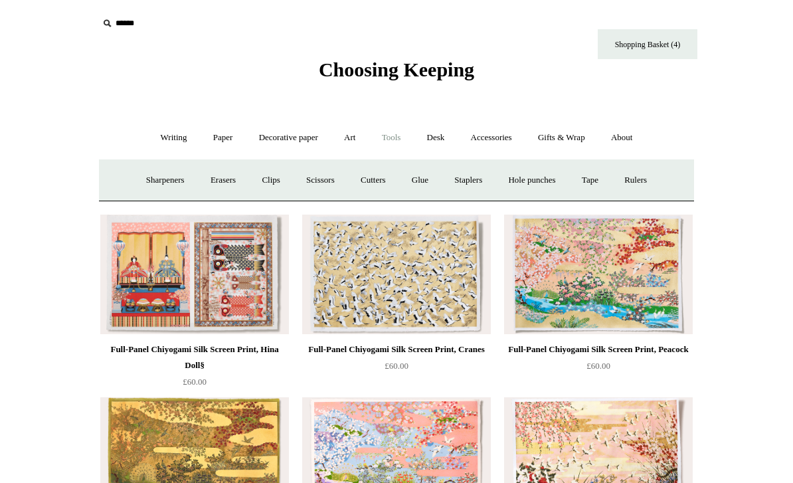
click at [158, 137] on link "Writing +" at bounding box center [174, 137] width 50 height 35
click at [298, 181] on link "Ballpoints etc. +" at bounding box center [310, 180] width 74 height 35
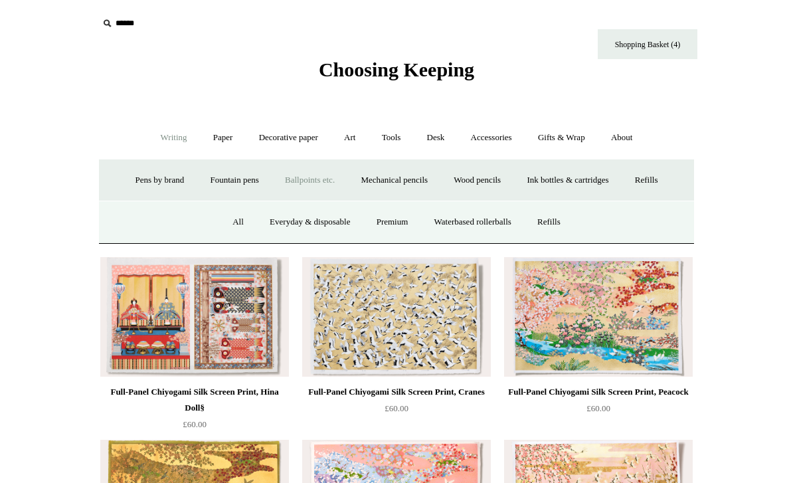
click at [226, 223] on link "All" at bounding box center [238, 222] width 35 height 35
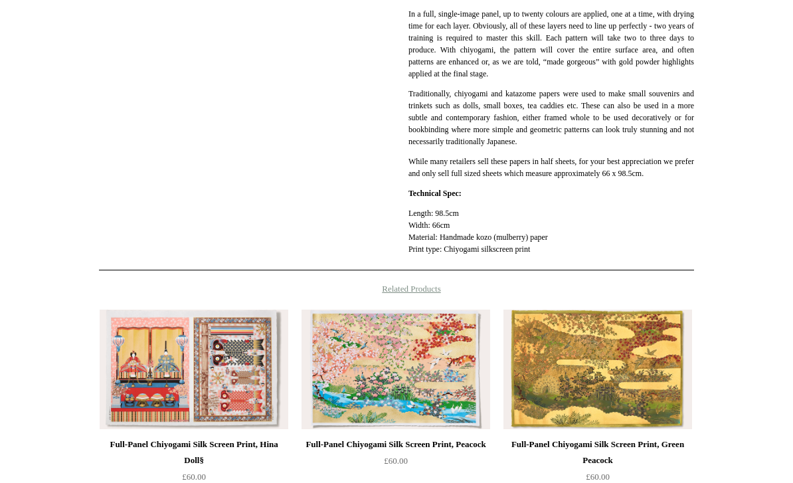
scroll to position [514, 0]
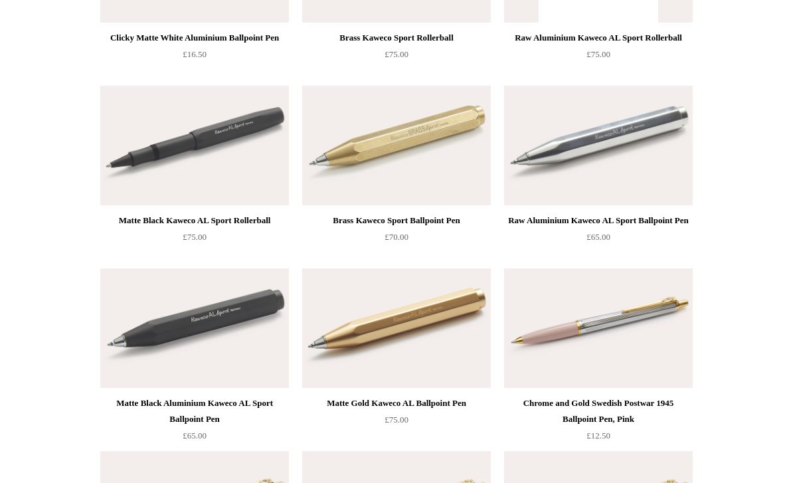
scroll to position [1911, 0]
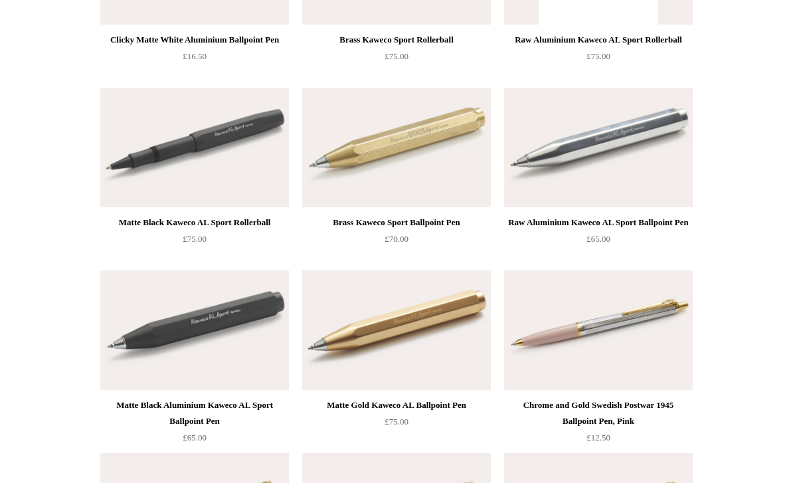
click at [195, 108] on img at bounding box center [194, 148] width 189 height 120
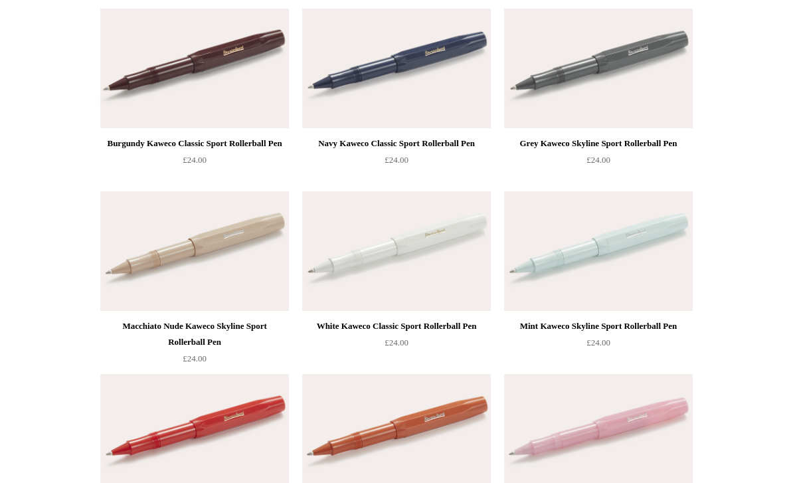
scroll to position [0, 0]
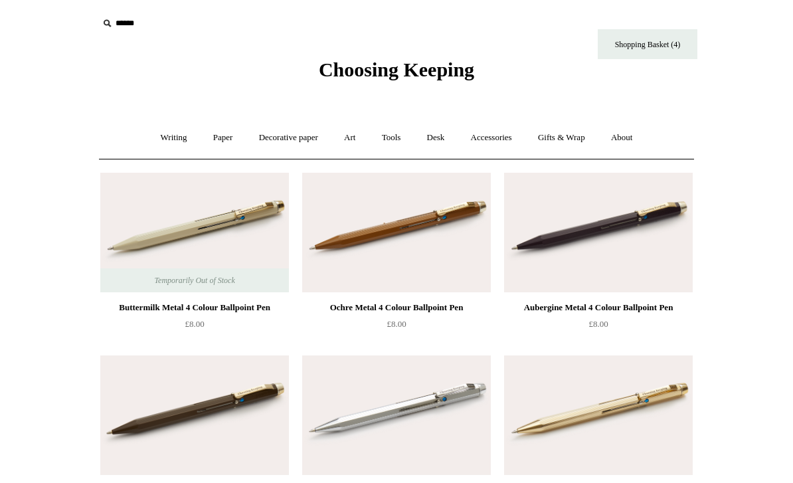
click at [278, 130] on link "Decorative paper +" at bounding box center [288, 137] width 83 height 35
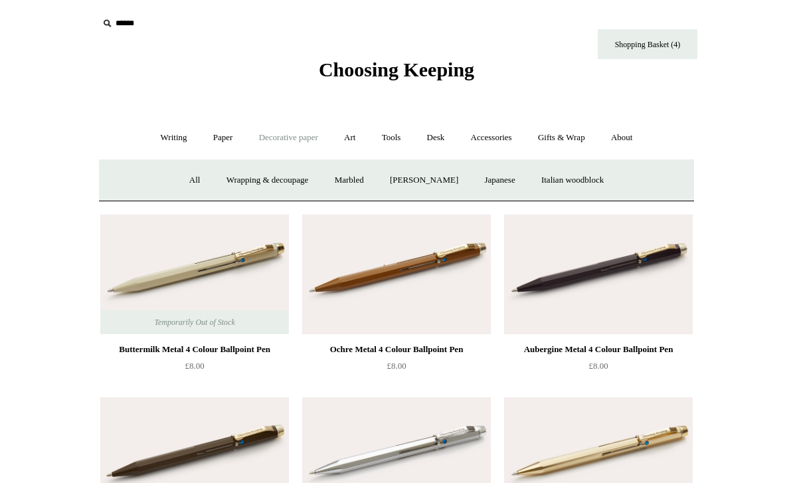
click at [209, 135] on link "Paper +" at bounding box center [223, 137] width 44 height 35
click at [162, 136] on link "Writing +" at bounding box center [174, 137] width 50 height 35
click at [162, 184] on link "Pens by brand +" at bounding box center [160, 180] width 73 height 35
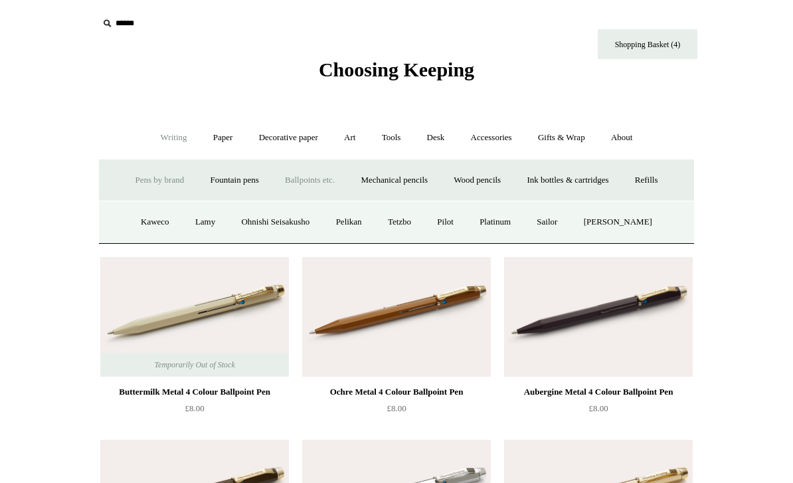
click at [353, 228] on link "Pelikan" at bounding box center [349, 222] width 50 height 35
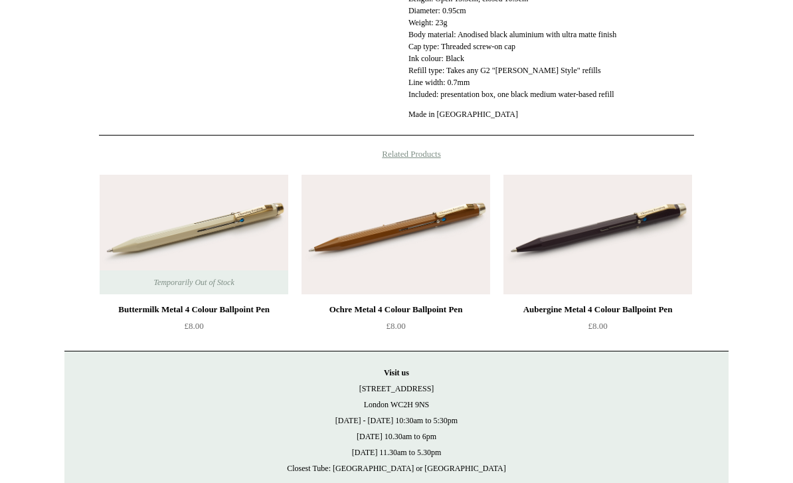
scroll to position [705, 0]
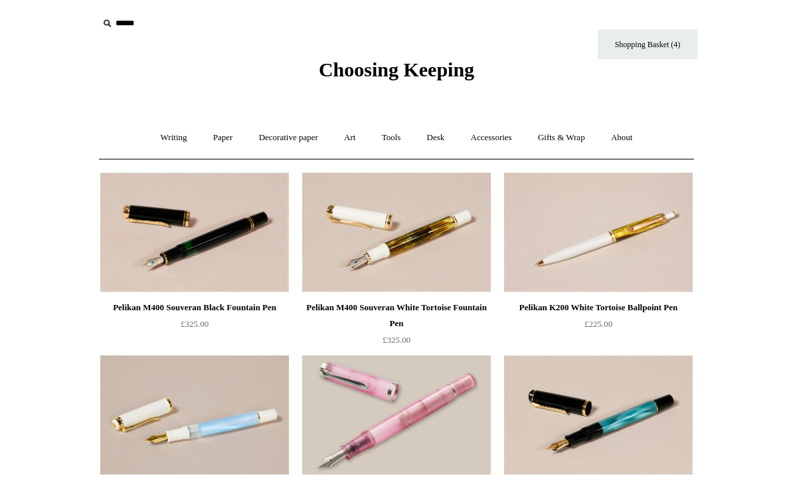
click at [171, 127] on link "Writing +" at bounding box center [174, 137] width 50 height 35
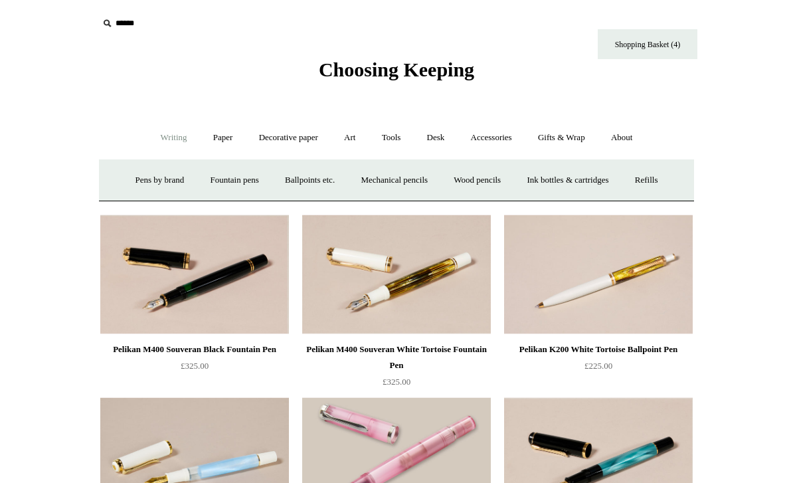
click at [157, 175] on link "Pens by brand +" at bounding box center [160, 180] width 73 height 35
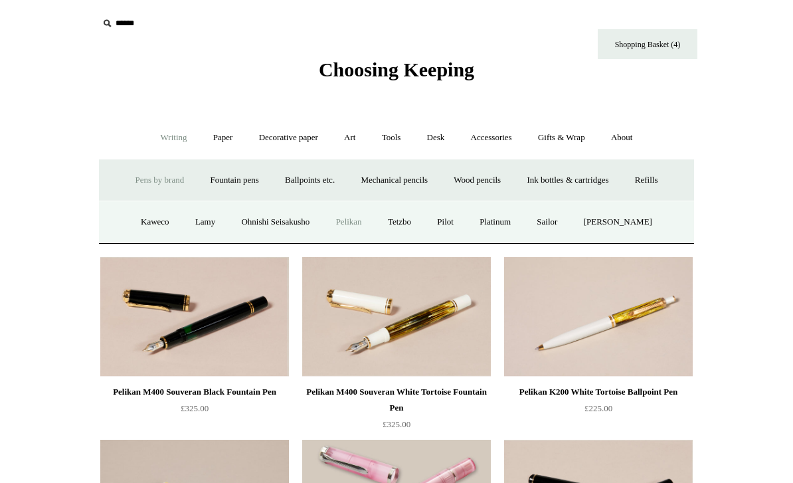
click at [452, 219] on link "Pilot" at bounding box center [445, 222] width 41 height 35
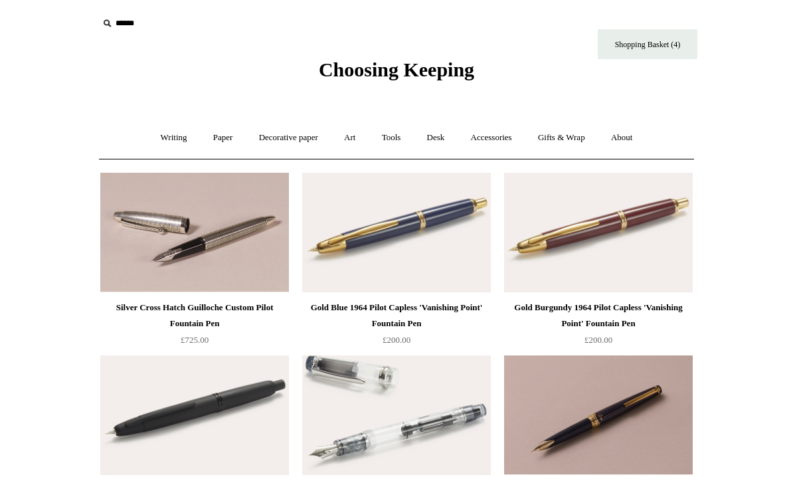
click at [170, 128] on link "Writing +" at bounding box center [174, 137] width 50 height 35
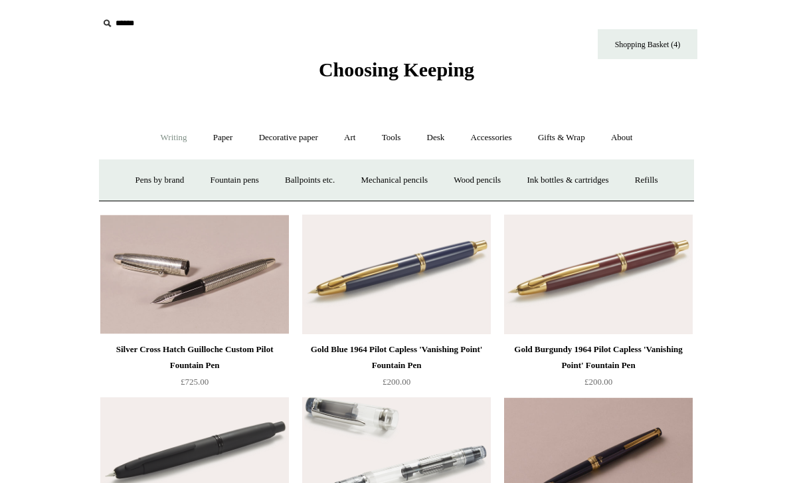
click at [159, 179] on link "Pens by brand +" at bounding box center [160, 180] width 73 height 35
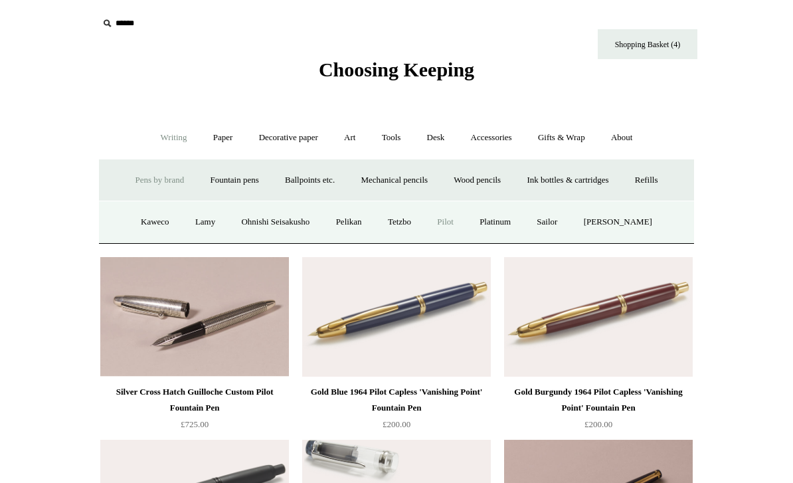
click at [265, 228] on link "Ohnishi Seisakusho" at bounding box center [275, 222] width 92 height 35
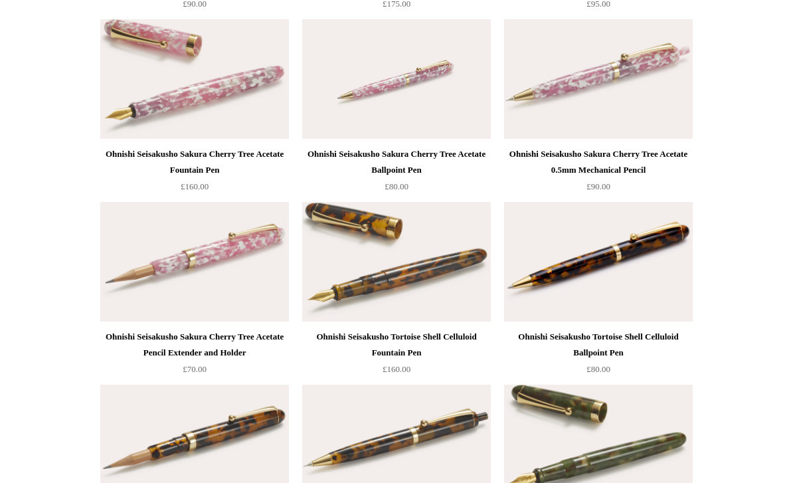
scroll to position [686, 0]
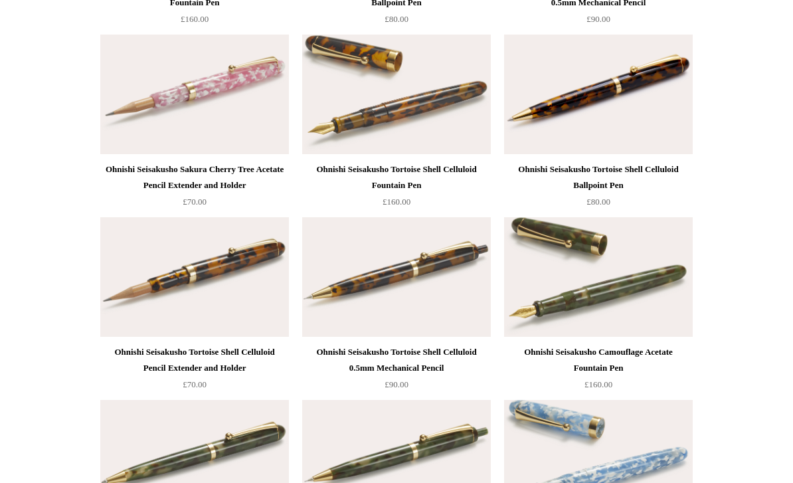
click at [193, 100] on img at bounding box center [194, 95] width 189 height 120
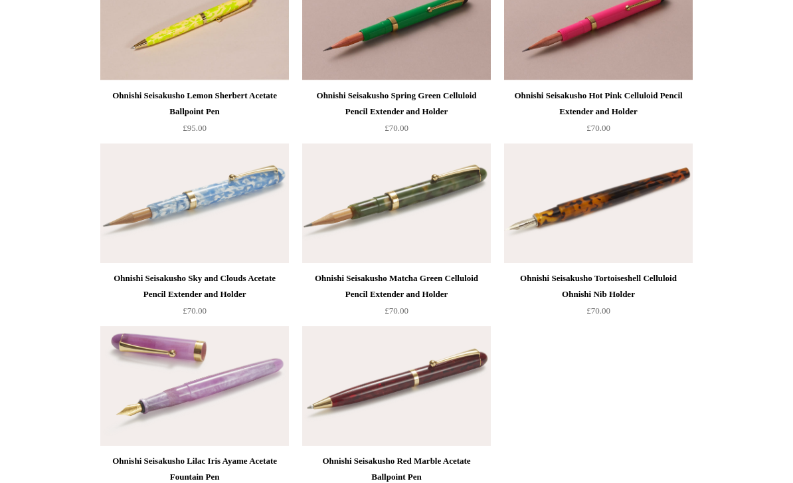
scroll to position [1973, 0]
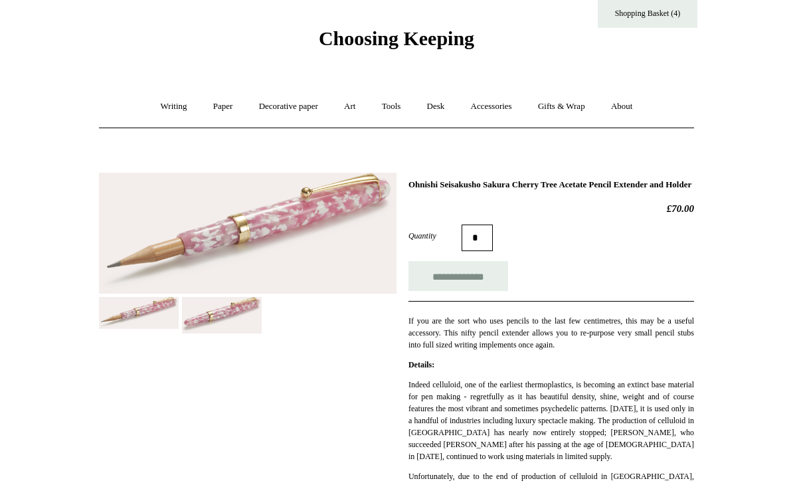
scroll to position [38, 0]
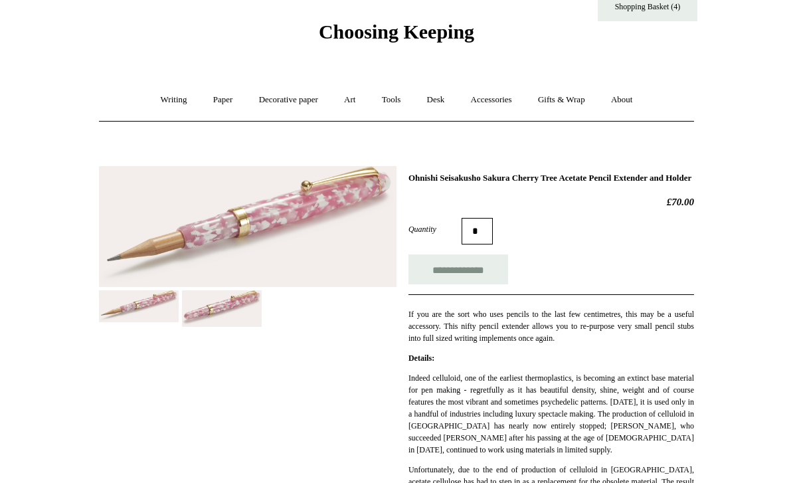
click at [224, 306] on img at bounding box center [222, 308] width 80 height 37
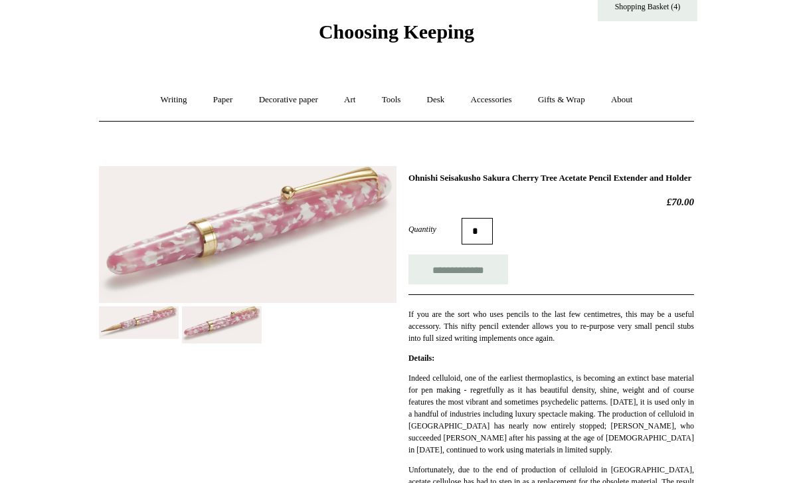
click at [146, 325] on img at bounding box center [139, 322] width 80 height 33
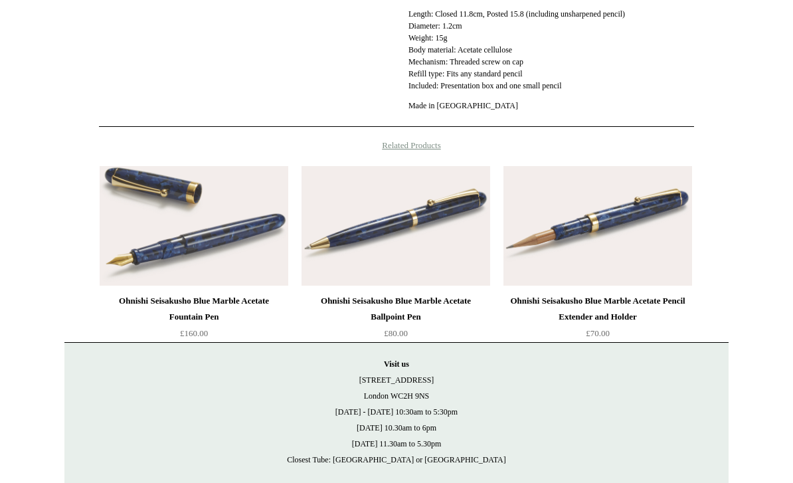
scroll to position [907, 0]
